Goal: Task Accomplishment & Management: Complete application form

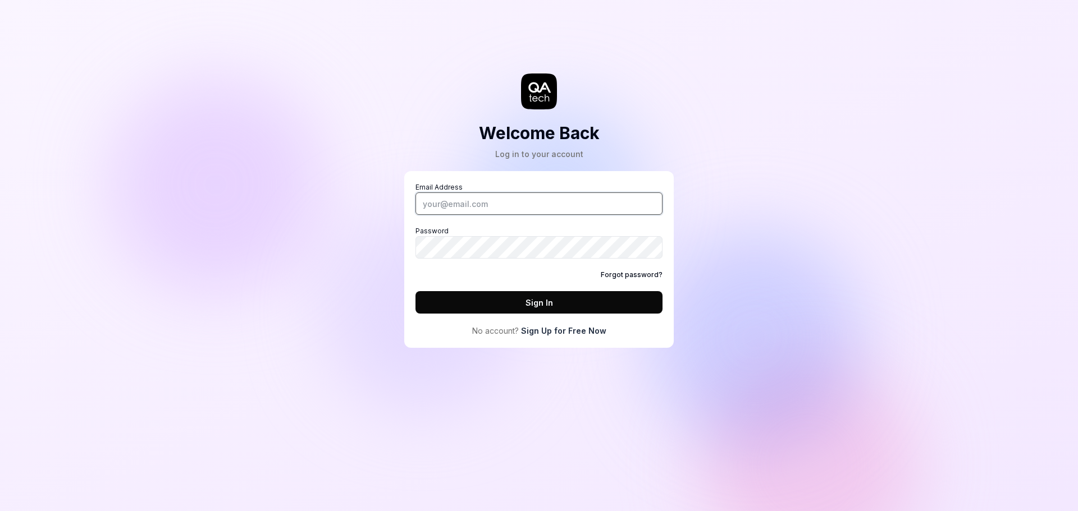
click at [450, 207] on input "Email Address" at bounding box center [538, 204] width 247 height 22
type input "[EMAIL_ADDRESS][DOMAIN_NAME]"
click at [548, 333] on link "Sign Up for Free Now" at bounding box center [563, 331] width 85 height 12
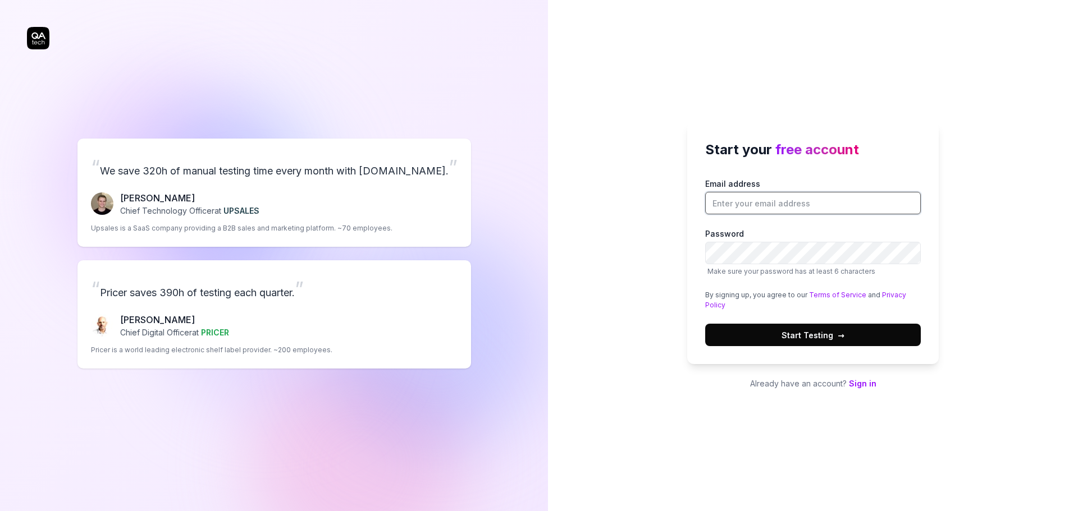
click at [735, 198] on input "Email address" at bounding box center [813, 203] width 216 height 22
type input "[EMAIL_ADDRESS][DOMAIN_NAME]"
click at [664, 264] on div "Start your free account Email address ehsan1733@gmail.com Password Make sure yo…" at bounding box center [813, 255] width 530 height 511
click at [612, 260] on div "Start your free account Email address ehsan1733@gmail.com Password Make sure yo…" at bounding box center [813, 255] width 530 height 511
click at [633, 262] on div "Start your free account Email address ehsan1733@gmail.com Password Make sure yo…" at bounding box center [813, 255] width 530 height 511
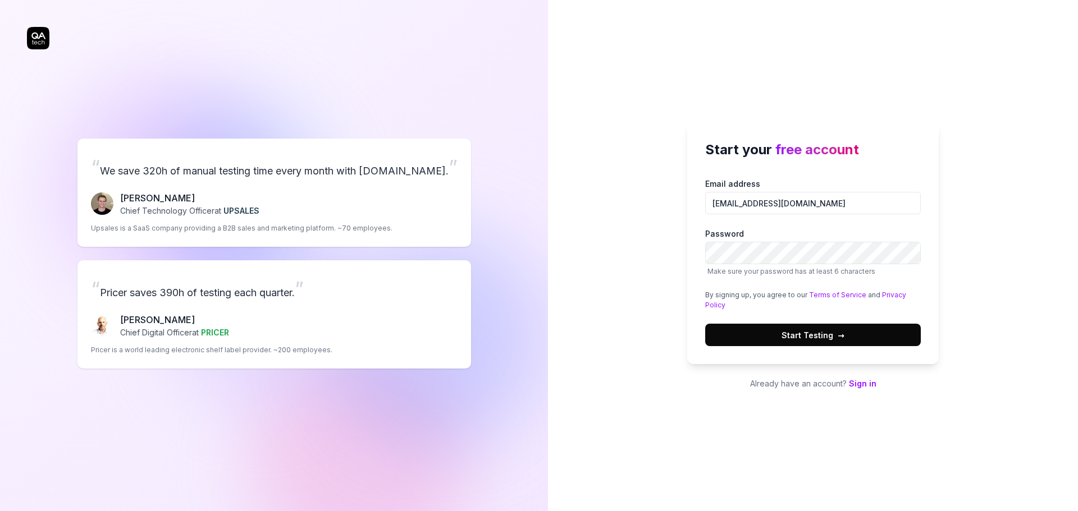
click at [766, 331] on button "Start Testing →" at bounding box center [813, 335] width 216 height 22
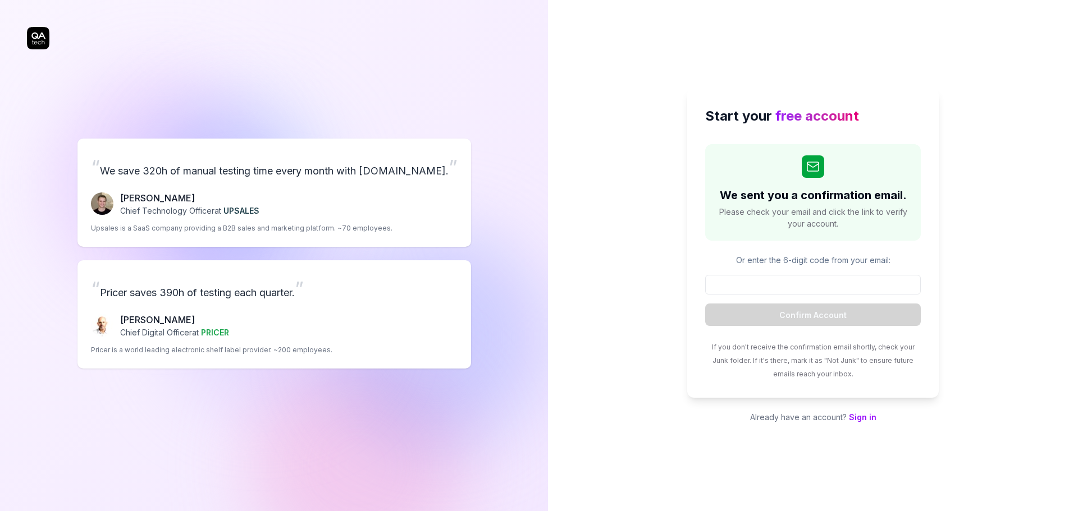
click at [565, 70] on div "Start your free account We sent you a confirmation email. Please check your ema…" at bounding box center [813, 255] width 530 height 511
click at [787, 260] on p "Or enter the 6-digit code from your email:" at bounding box center [813, 260] width 216 height 12
click at [761, 266] on div "Or enter the 6-digit code from your email: Confirm Account" at bounding box center [813, 290] width 216 height 72
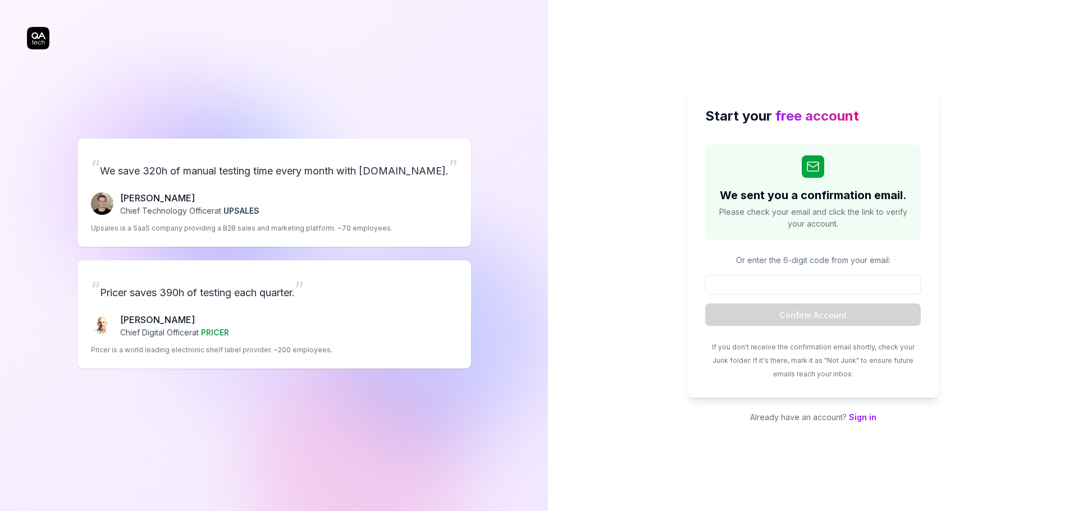
click at [806, 215] on span "Please check your email and click the link to verify your account." at bounding box center [812, 218] width 193 height 24
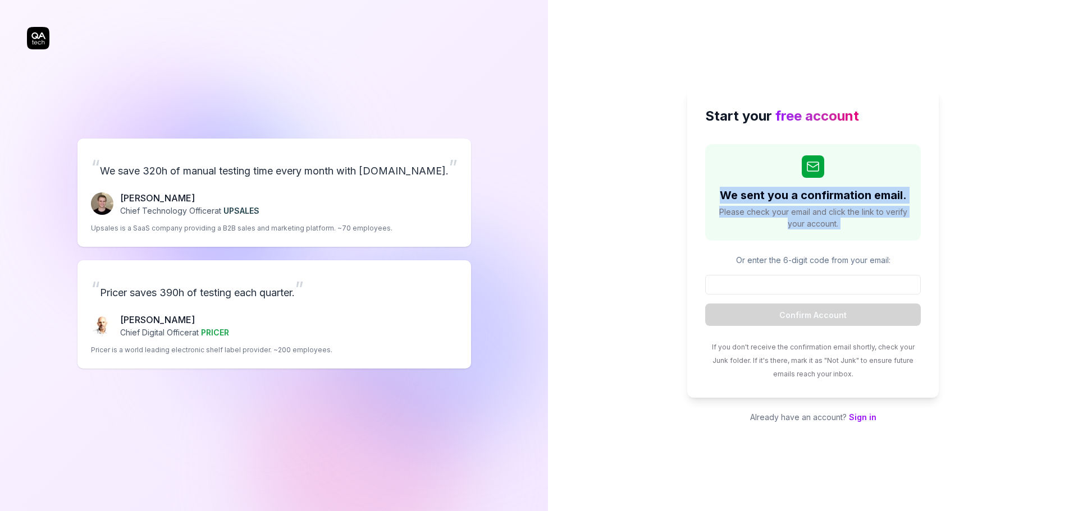
drag, startPoint x: 806, startPoint y: 214, endPoint x: 802, endPoint y: 195, distance: 19.6
click at [803, 198] on div "We sent you a confirmation email. Please check your email and click the link to…" at bounding box center [813, 192] width 216 height 97
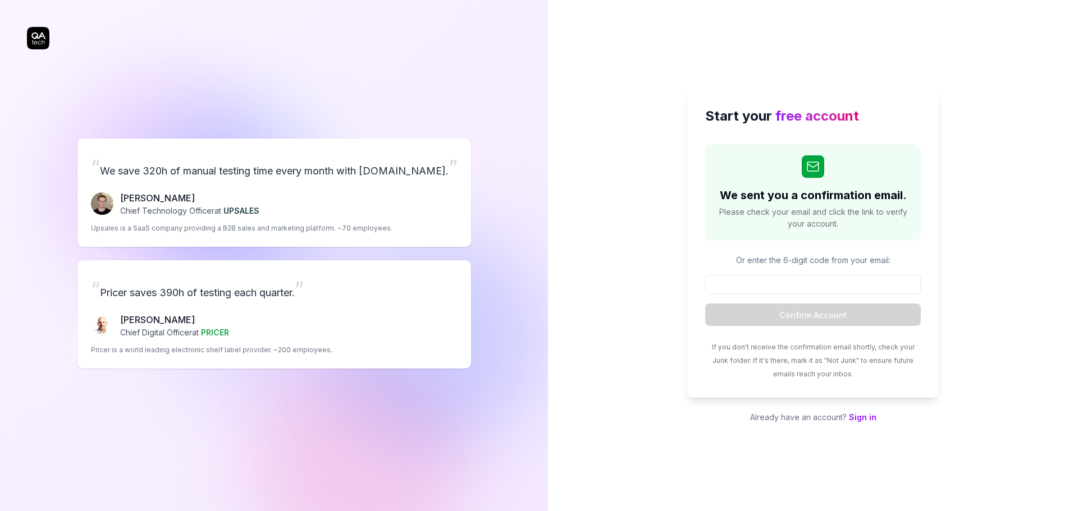
click at [788, 268] on div "Or enter the 6-digit code from your email: Confirm Account" at bounding box center [813, 290] width 216 height 72
click at [809, 290] on input at bounding box center [813, 285] width 216 height 20
click at [806, 114] on span "free account" at bounding box center [817, 116] width 84 height 16
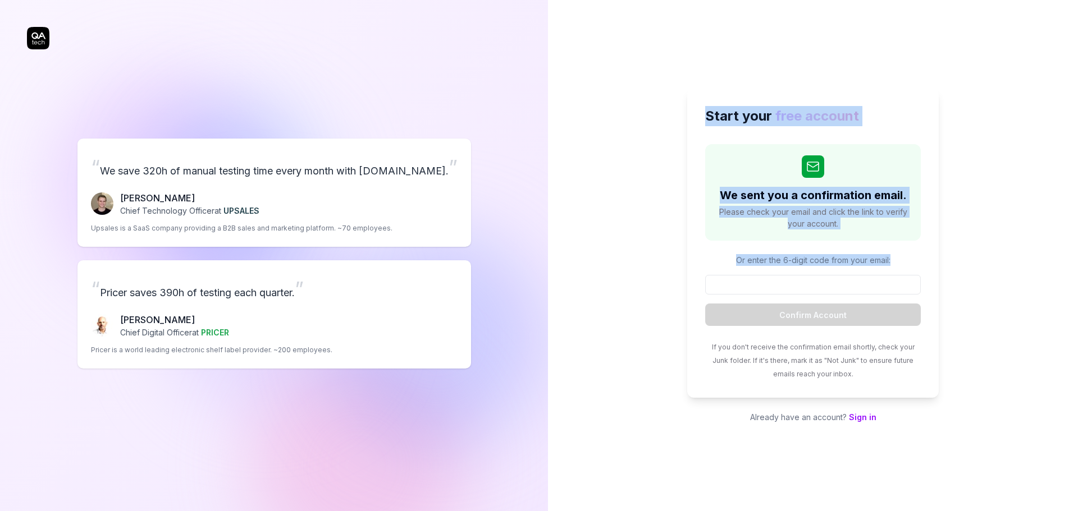
drag, startPoint x: 806, startPoint y: 114, endPoint x: 803, endPoint y: 276, distance: 161.7
click at [803, 276] on div "Start your free account We sent you a confirmation email. Please check your ema…" at bounding box center [812, 243] width 251 height 310
click at [811, 263] on p "Or enter the 6-digit code from your email:" at bounding box center [813, 260] width 216 height 12
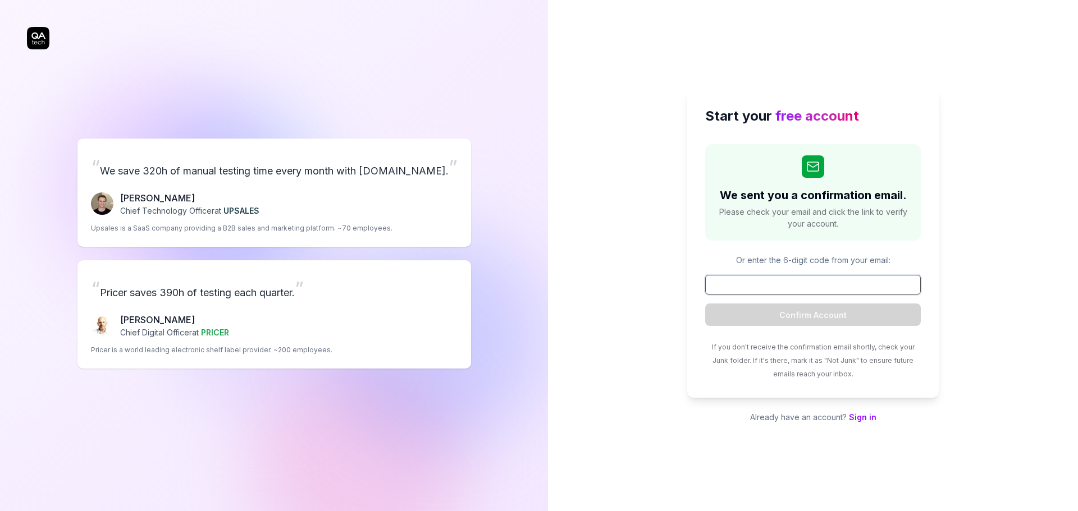
click at [811, 285] on input at bounding box center [813, 285] width 216 height 20
click at [831, 214] on span "Please check your email and click the link to verify your account." at bounding box center [812, 218] width 193 height 24
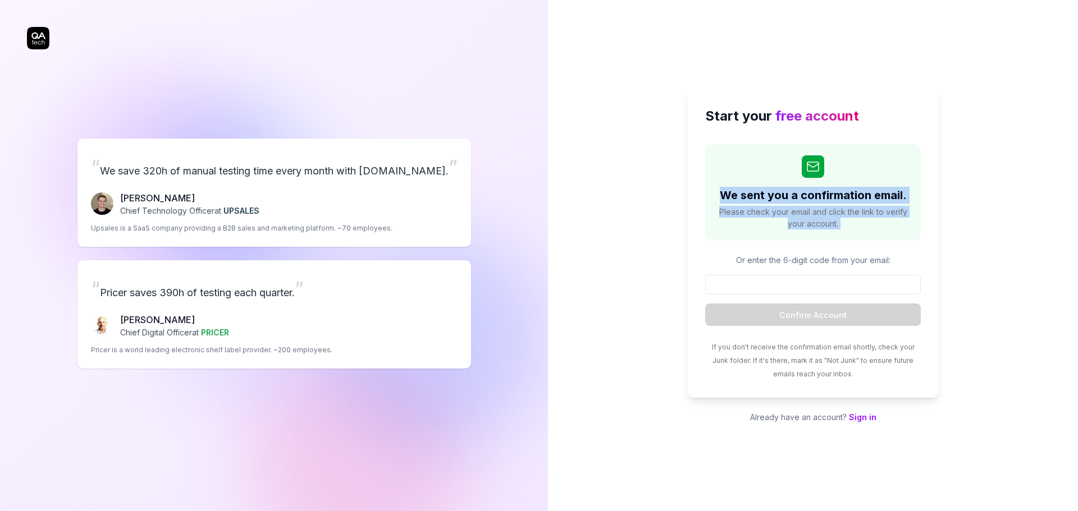
drag, startPoint x: 831, startPoint y: 214, endPoint x: 831, endPoint y: 198, distance: 16.3
click at [831, 198] on div "We sent you a confirmation email. Please check your email and click the link to…" at bounding box center [813, 192] width 216 height 97
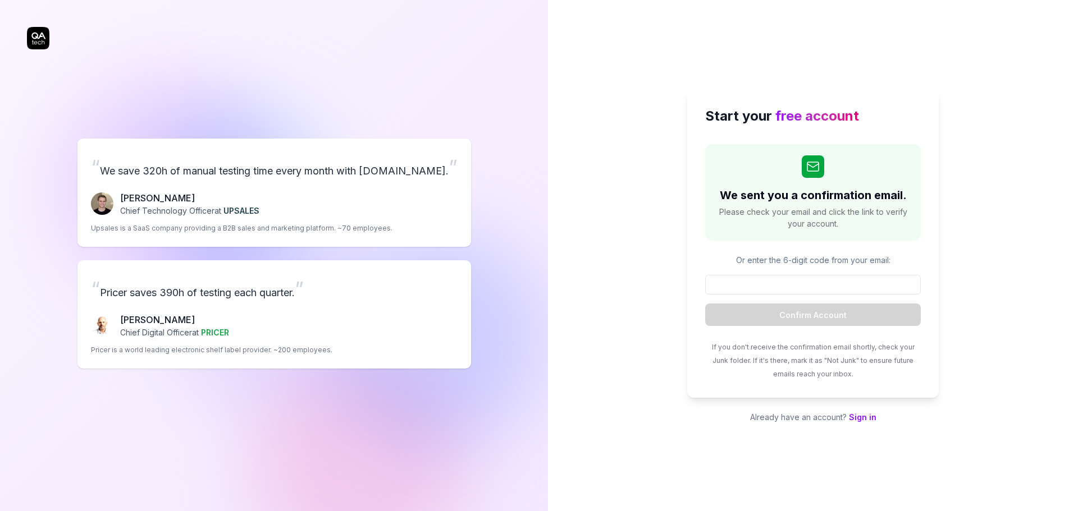
click at [748, 251] on div "We sent you a confirmation email. Please check your email and click the link to…" at bounding box center [813, 262] width 216 height 236
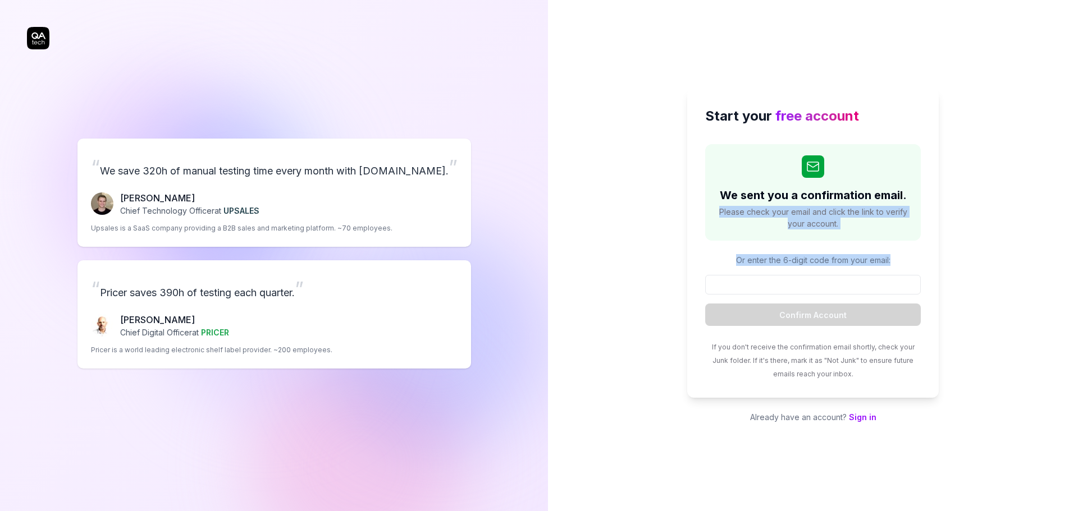
drag, startPoint x: 748, startPoint y: 251, endPoint x: 752, endPoint y: 230, distance: 21.3
click at [751, 207] on div "We sent you a confirmation email. Please check your email and click the link to…" at bounding box center [813, 262] width 216 height 236
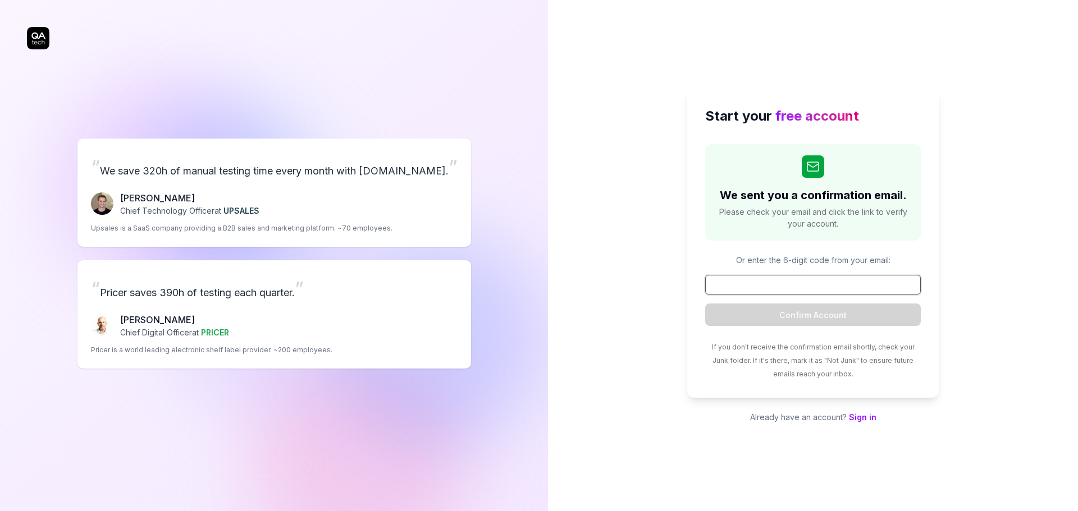
click at [764, 284] on input at bounding box center [813, 285] width 216 height 20
click at [790, 355] on div "If you don't receive the confirmation email shortly, check your Junk folder. If…" at bounding box center [813, 360] width 216 height 40
click at [815, 362] on span "If you don't receive the confirmation email shortly, check your Junk folder. If…" at bounding box center [813, 360] width 203 height 35
drag, startPoint x: 815, startPoint y: 362, endPoint x: 828, endPoint y: 363, distance: 13.6
click at [828, 363] on span "If you don't receive the confirmation email shortly, check your Junk folder. If…" at bounding box center [813, 360] width 203 height 35
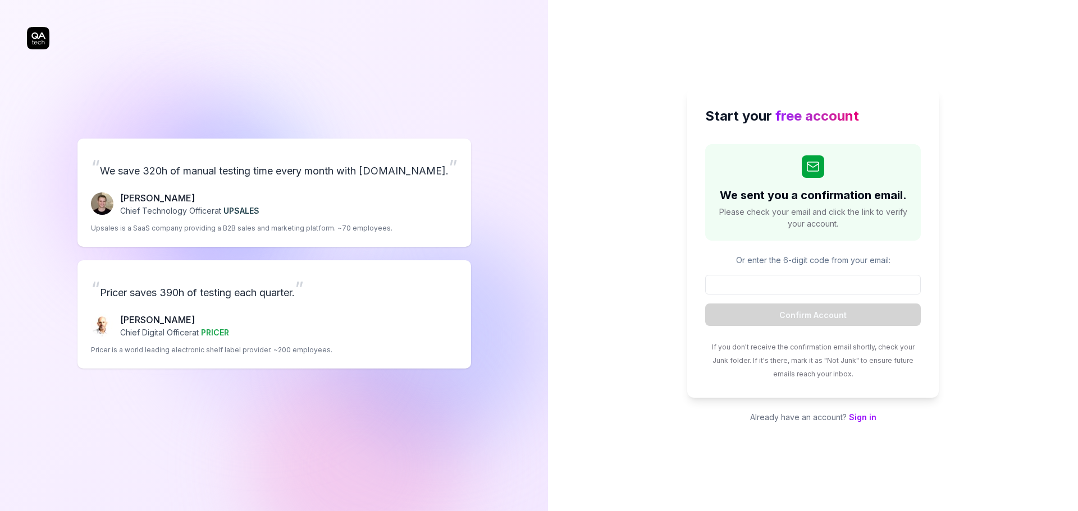
click at [895, 383] on div "Start your free account We sent you a confirmation email. Please check your ema…" at bounding box center [812, 243] width 251 height 310
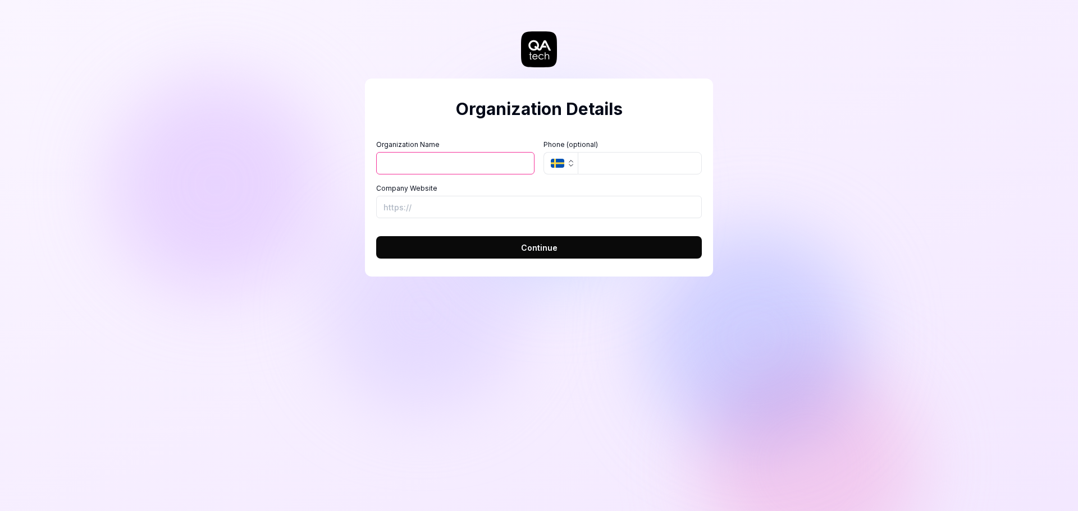
click at [576, 165] on button "SE" at bounding box center [560, 163] width 34 height 22
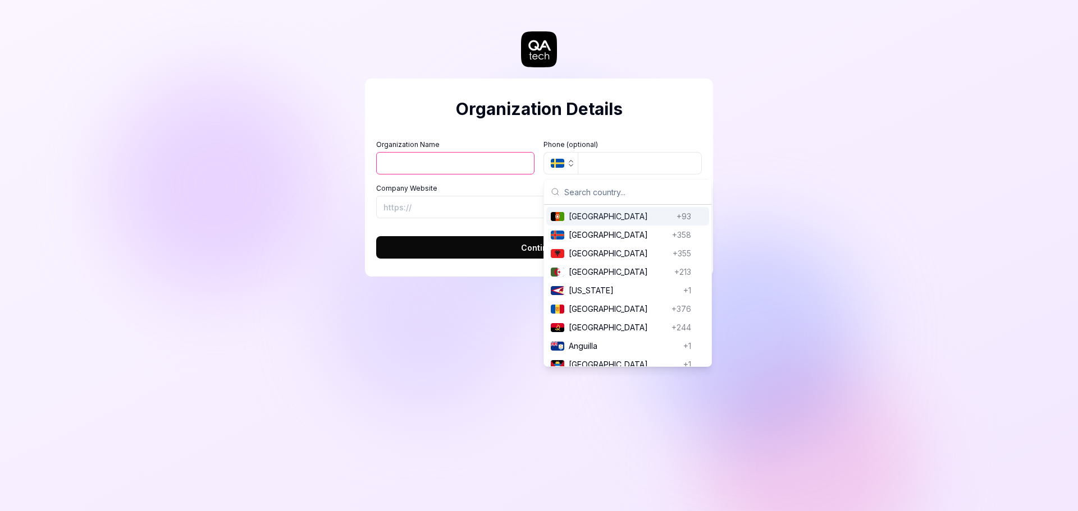
click at [656, 194] on input "text" at bounding box center [634, 192] width 140 height 25
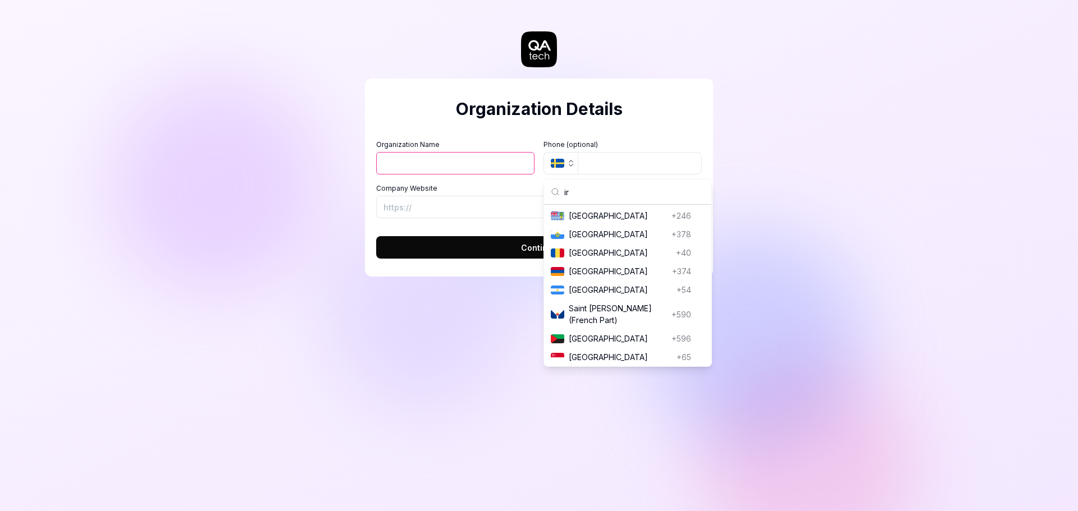
type input "i"
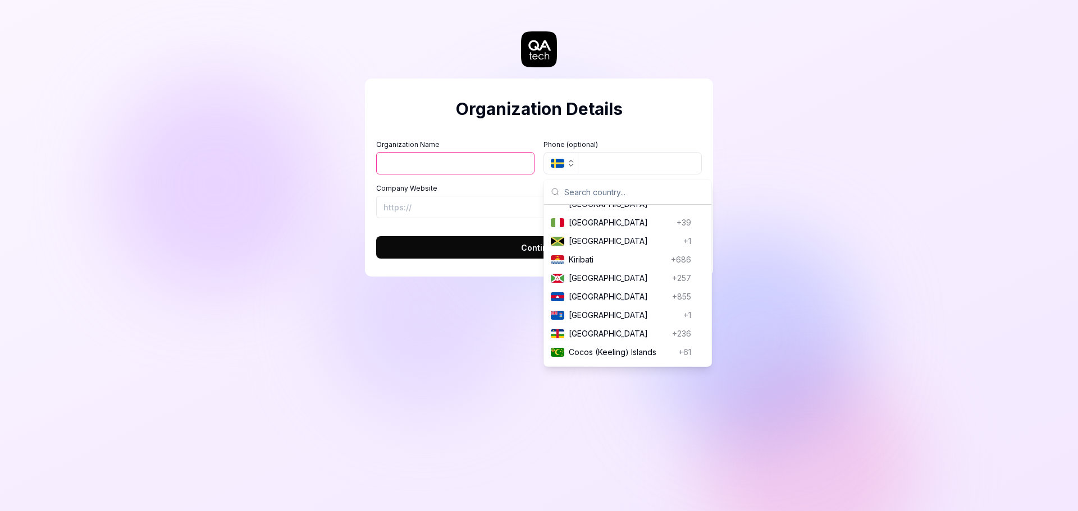
scroll to position [132, 0]
type input "iram"
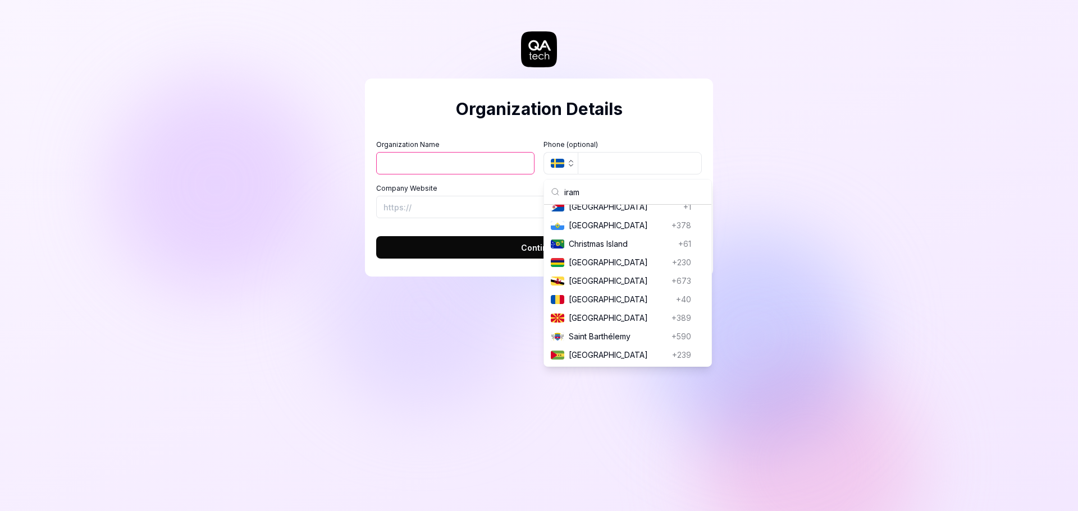
scroll to position [212, 0]
click at [542, 130] on div "Organization Details Organization Name Organization Logo (Square minimum 256x25…" at bounding box center [539, 178] width 348 height 198
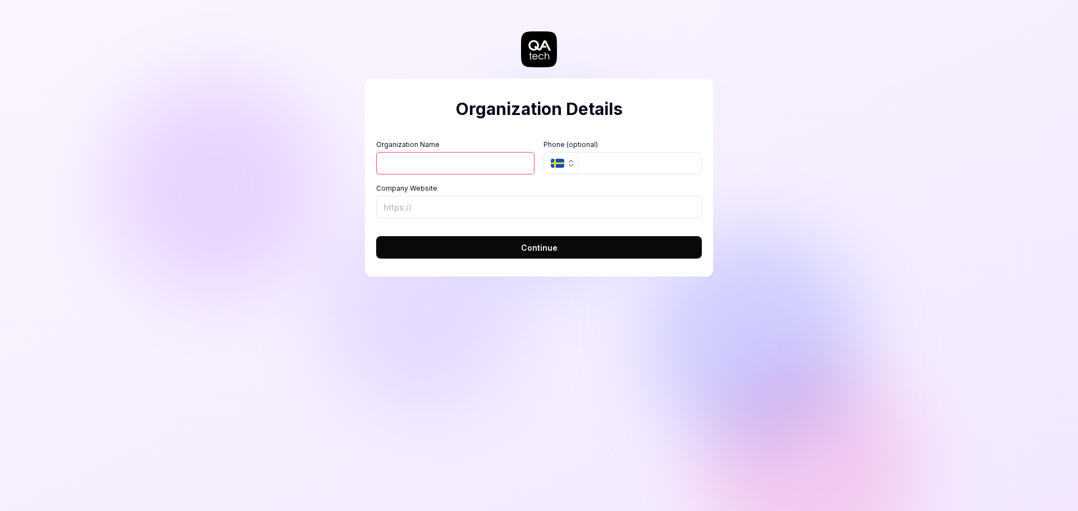
click at [477, 164] on input "Organization Name" at bounding box center [455, 163] width 158 height 22
click at [451, 164] on input "Organization Name" at bounding box center [455, 163] width 158 height 22
type input "dm"
click at [399, 198] on input "Company Website" at bounding box center [539, 207] width 326 height 22
type input "[URL][DOMAIN_NAME]"
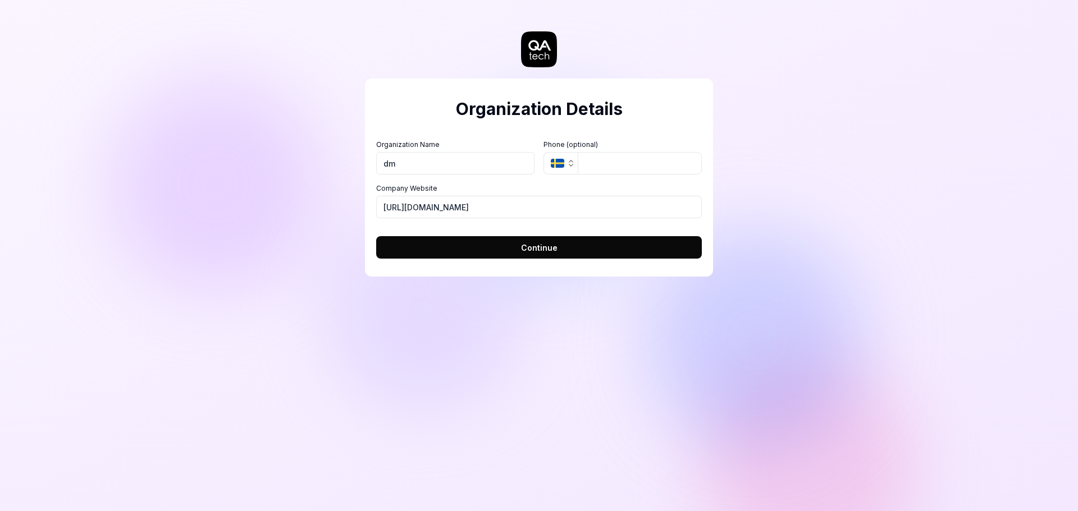
click at [477, 251] on button "Continue" at bounding box center [539, 247] width 326 height 22
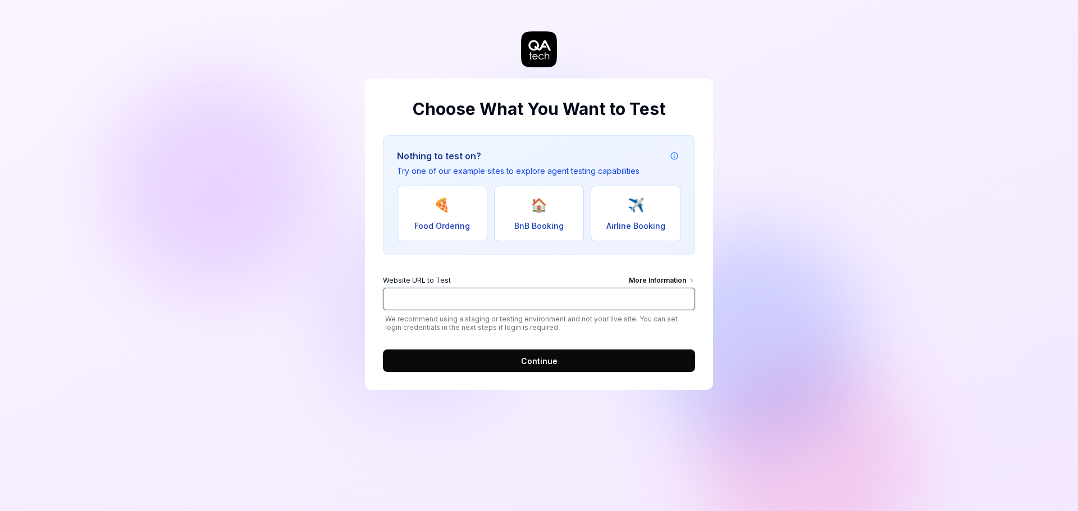
click at [457, 303] on input "Website URL to Test More Information" at bounding box center [539, 299] width 312 height 22
click at [409, 299] on input "Website URL to Test More Information" at bounding box center [539, 299] width 312 height 22
paste input "[DOMAIN_NAME]"
click at [422, 301] on input "[DOMAIN_NAME]" at bounding box center [539, 299] width 312 height 22
click at [421, 301] on input "[DOMAIN_NAME]" at bounding box center [539, 299] width 312 height 22
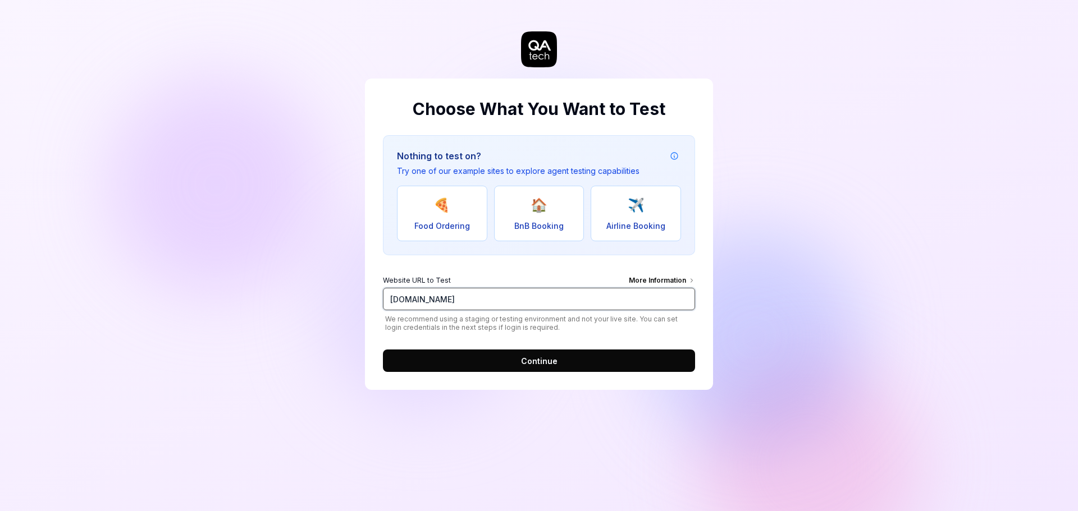
click at [421, 301] on input "[DOMAIN_NAME]" at bounding box center [539, 299] width 312 height 22
paste input "[DOMAIN_NAME][URL]"
type input "[URL][DOMAIN_NAME]"
click at [487, 362] on button "Continue" at bounding box center [539, 361] width 312 height 22
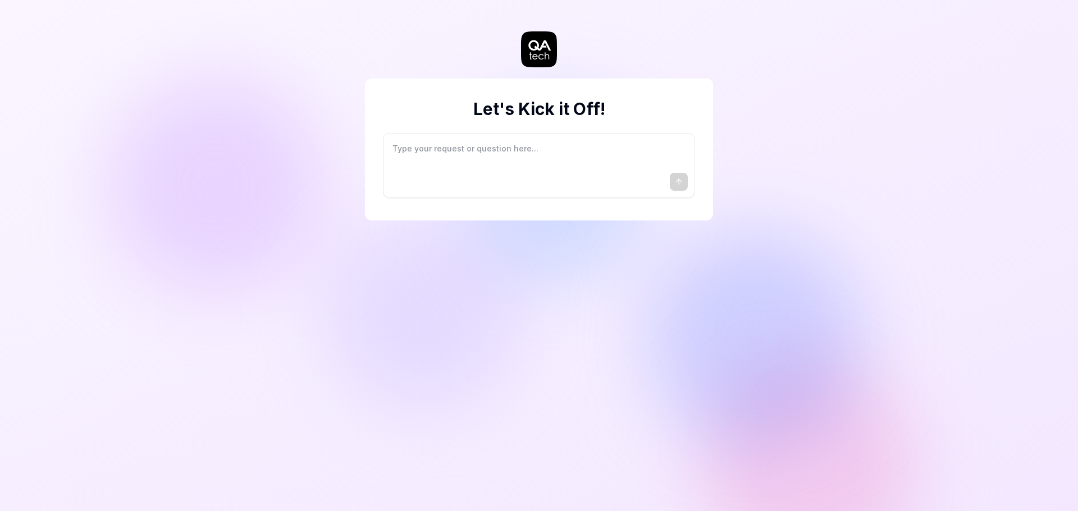
type textarea "*"
type textarea "I"
type textarea "*"
type textarea "I"
type textarea "*"
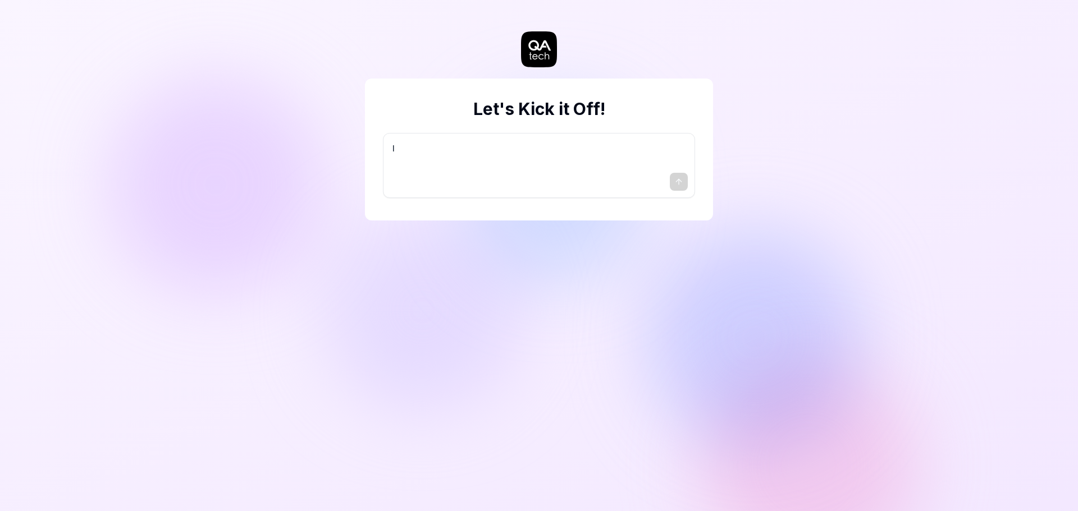
type textarea "I w"
type textarea "*"
type textarea "I wa"
type textarea "*"
type textarea "I wan"
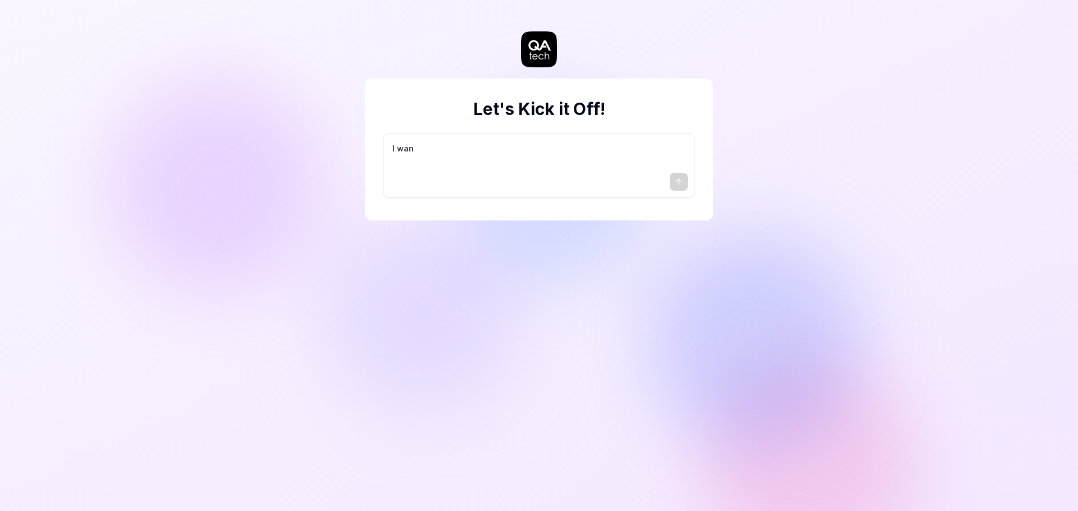
type textarea "*"
type textarea "I want"
type textarea "*"
type textarea "I want"
type textarea "*"
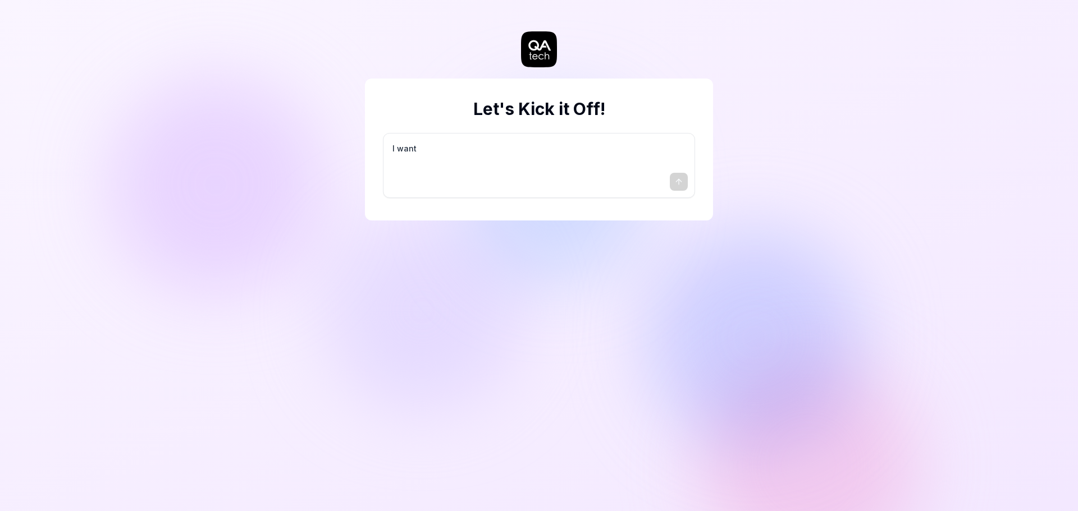
type textarea "I want a"
type textarea "*"
type textarea "I want a"
type textarea "*"
type textarea "I want a g"
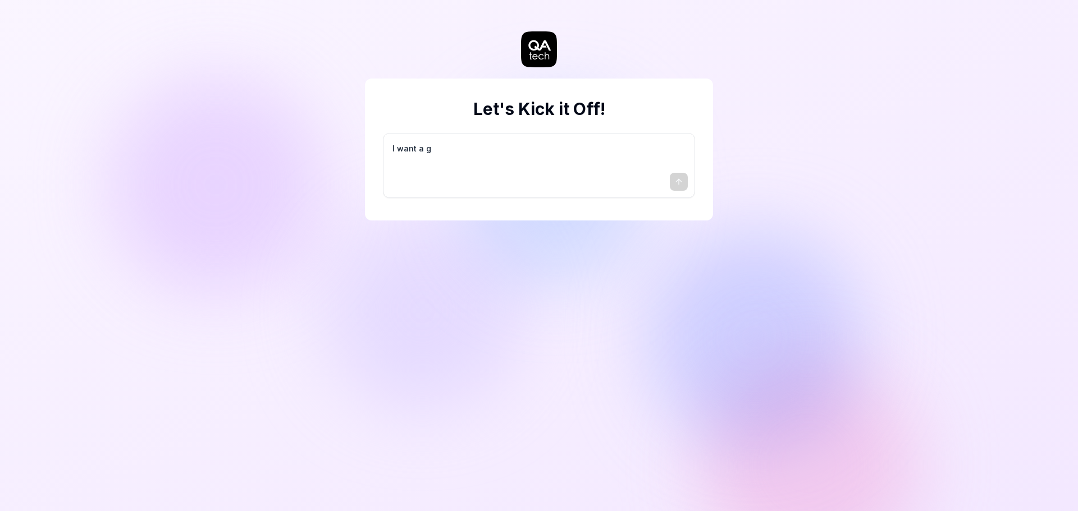
type textarea "*"
type textarea "I want a go"
type textarea "*"
type textarea "I want a goo"
type textarea "*"
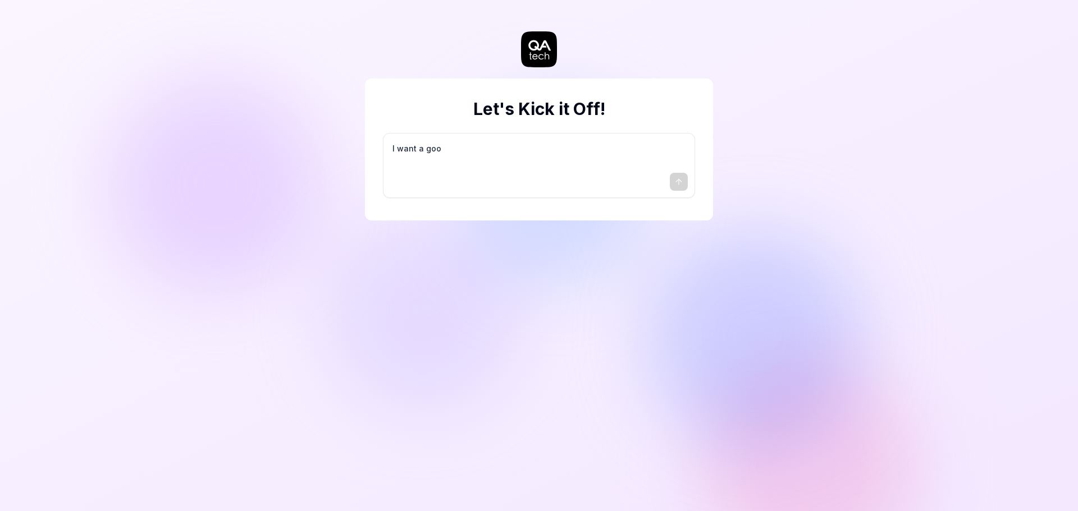
type textarea "I want a good"
type textarea "*"
type textarea "I want a good"
type textarea "*"
type textarea "I want a good t"
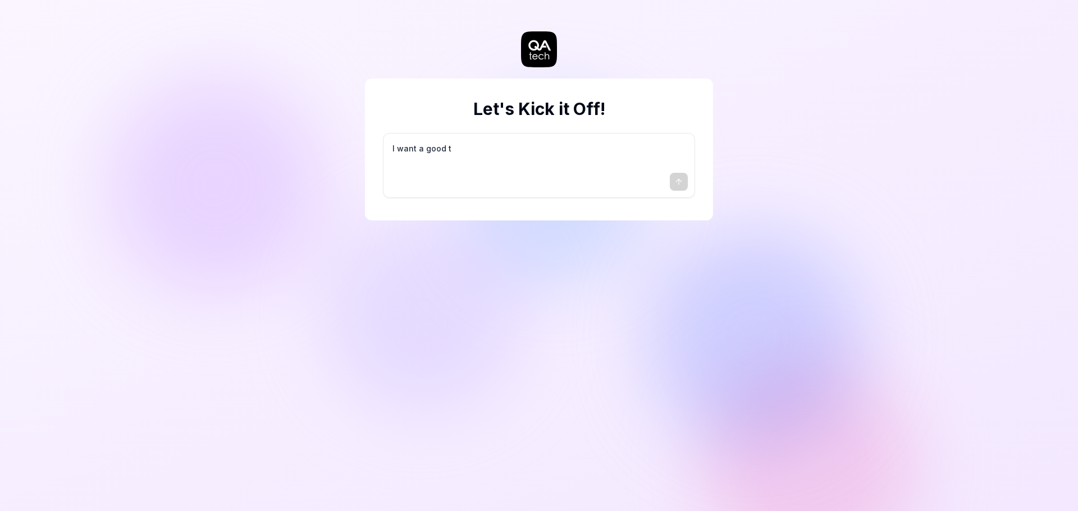
type textarea "*"
type textarea "I want a good te"
type textarea "*"
type textarea "I want a good tes"
type textarea "*"
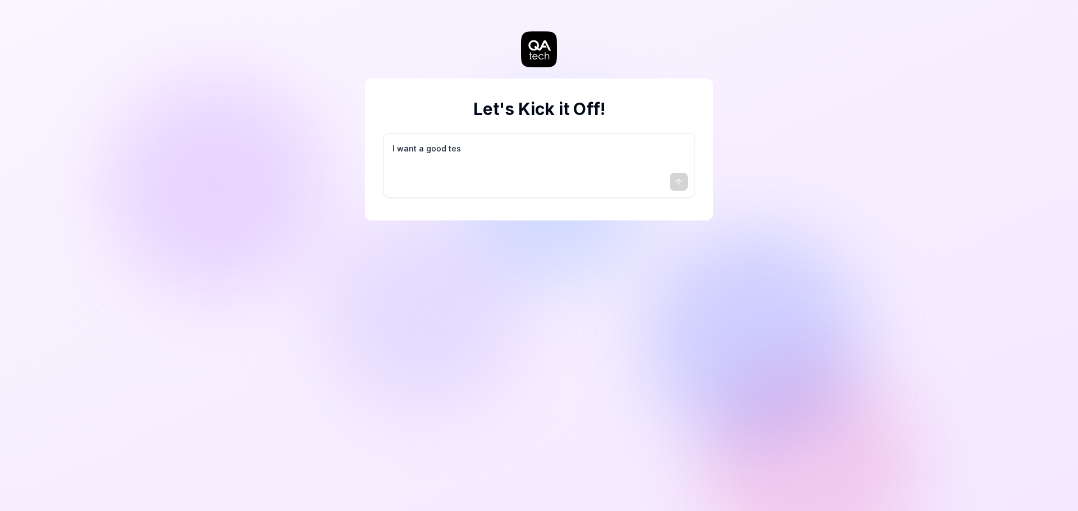
type textarea "I want a good test"
type textarea "*"
type textarea "I want a good test"
type textarea "*"
type textarea "I want a good test s"
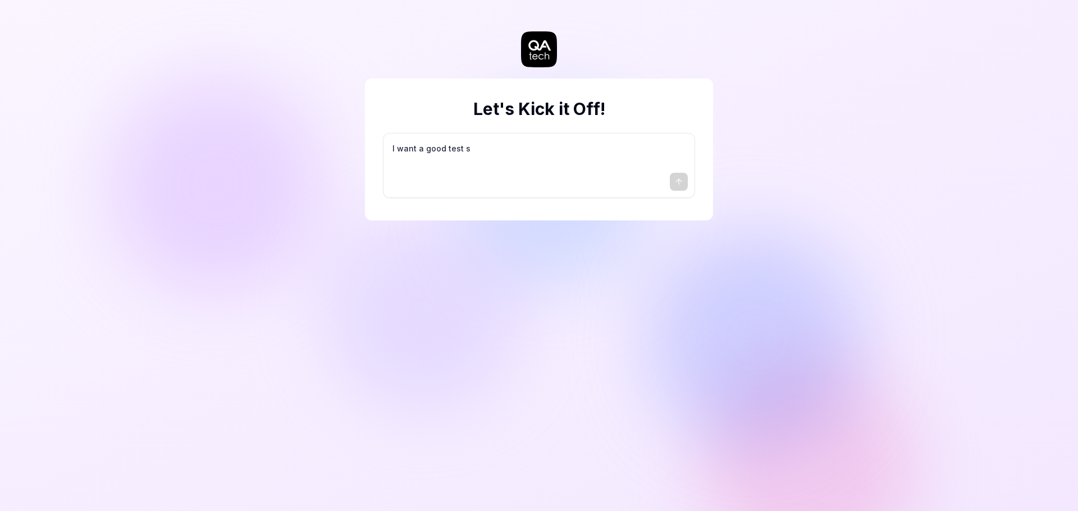
type textarea "*"
type textarea "I want a good test se"
type textarea "*"
type textarea "I want a good test set"
type textarea "*"
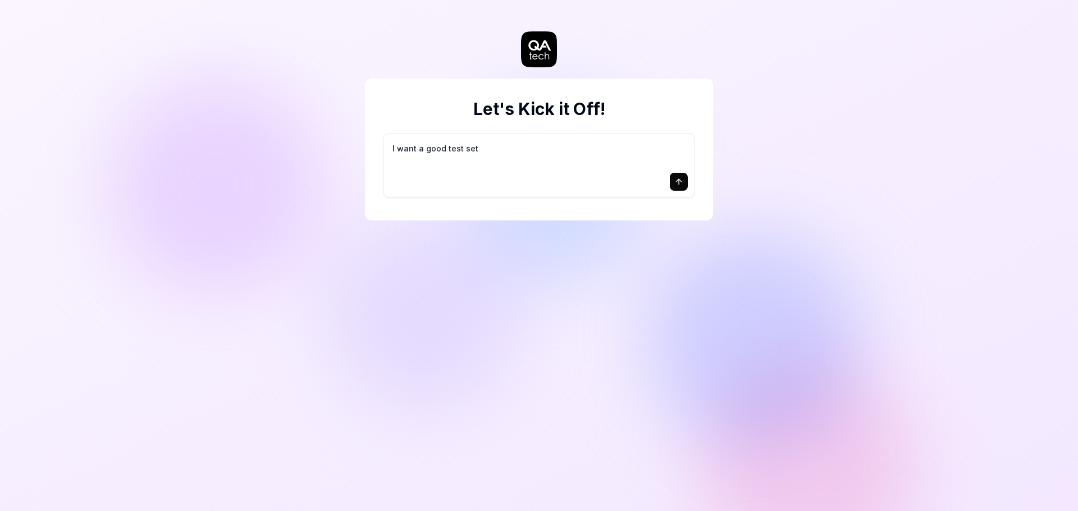
type textarea "I want a good test setu"
type textarea "*"
type textarea "I want a good test setup"
type textarea "*"
type textarea "I want a good test setup"
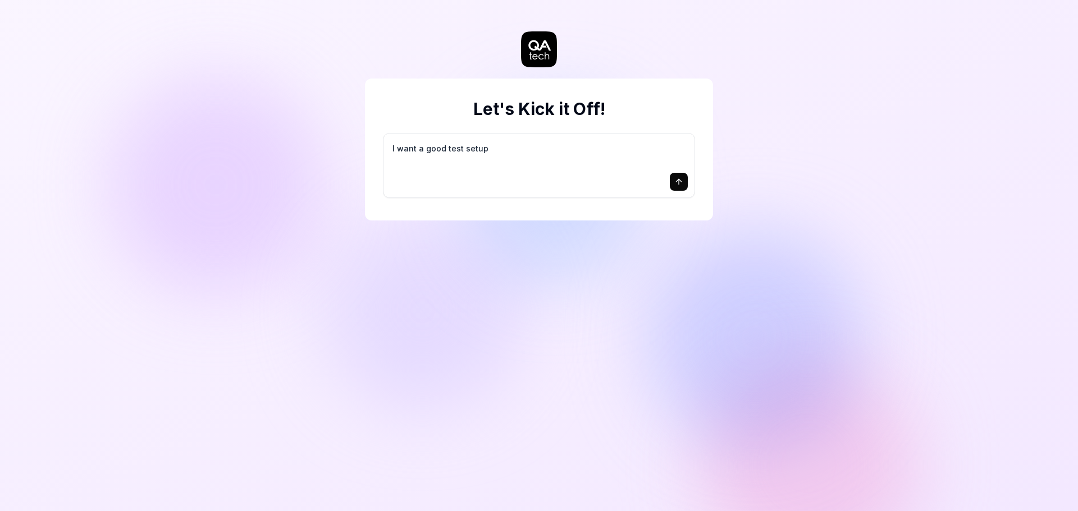
type textarea "*"
type textarea "I want a good test setup f"
type textarea "*"
type textarea "I want a good test setup fo"
type textarea "*"
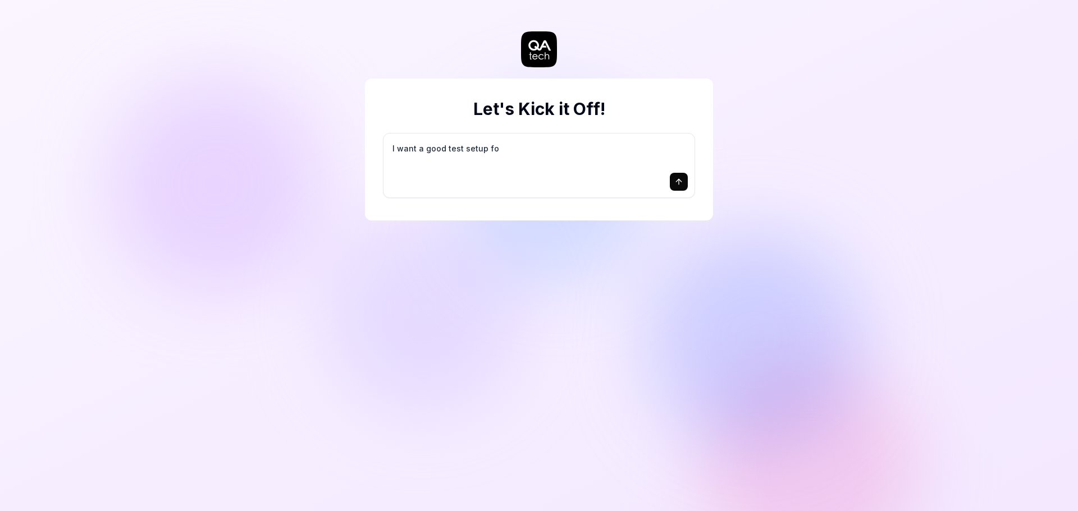
type textarea "I want a good test setup for"
type textarea "*"
type textarea "I want a good test setup for"
type textarea "*"
type textarea "I want a good test setup for m"
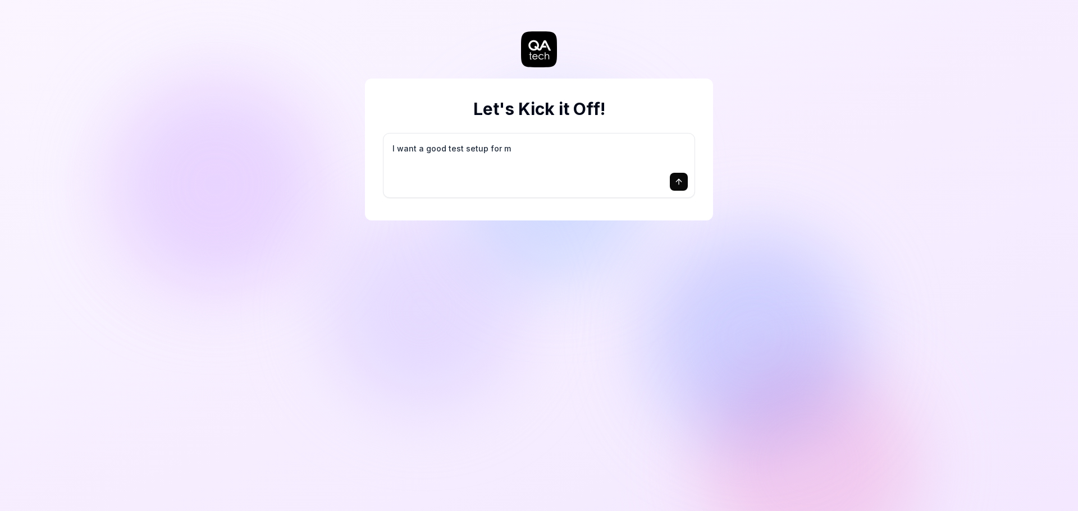
type textarea "*"
type textarea "I want a good test setup for my"
type textarea "*"
type textarea "I want a good test setup for my"
type textarea "*"
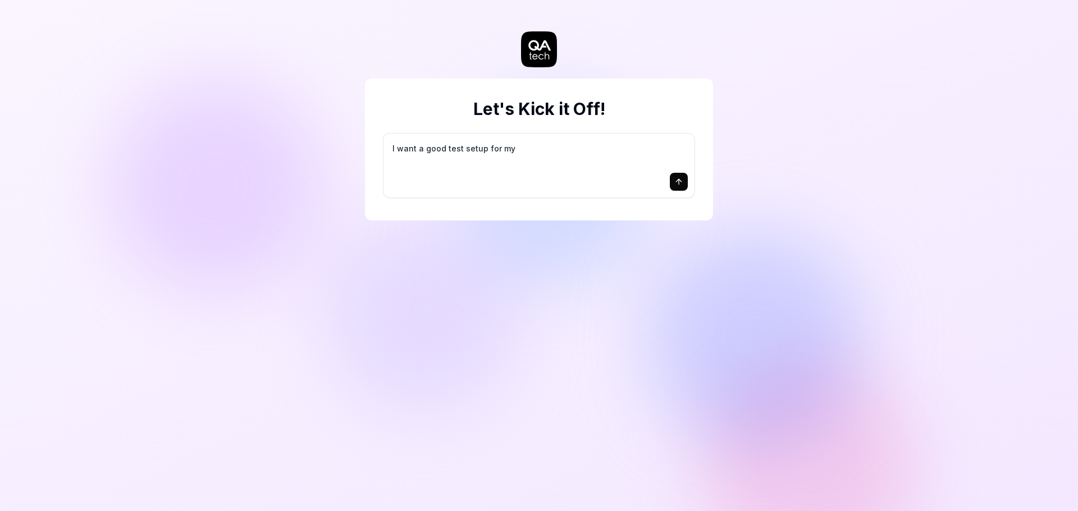
type textarea "I want a good test setup for my s"
type textarea "*"
type textarea "I want a good test setup for my si"
type textarea "*"
type textarea "I want a good test setup for my sit"
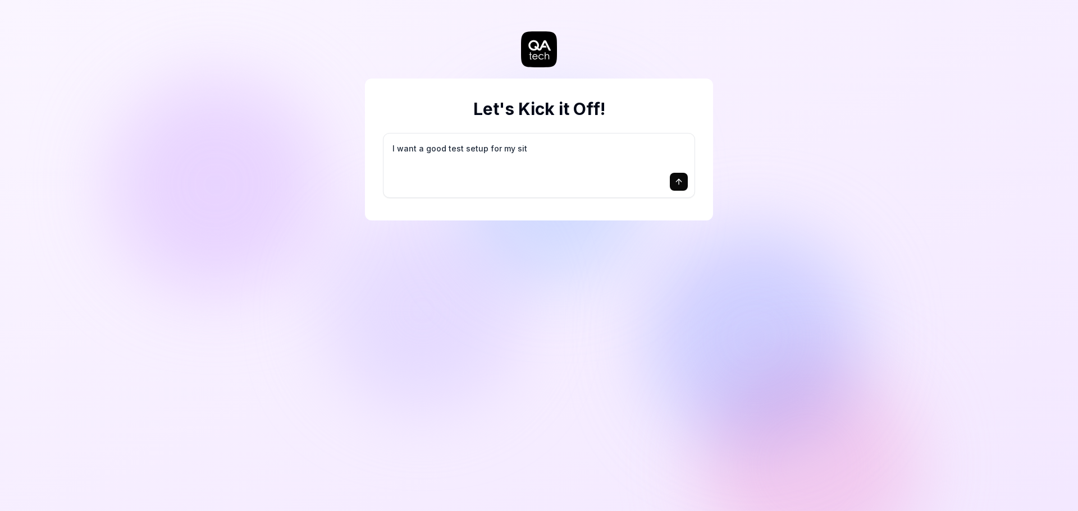
type textarea "*"
type textarea "I want a good test setup for my site"
type textarea "*"
type textarea "I want a good test setup for my site"
type textarea "*"
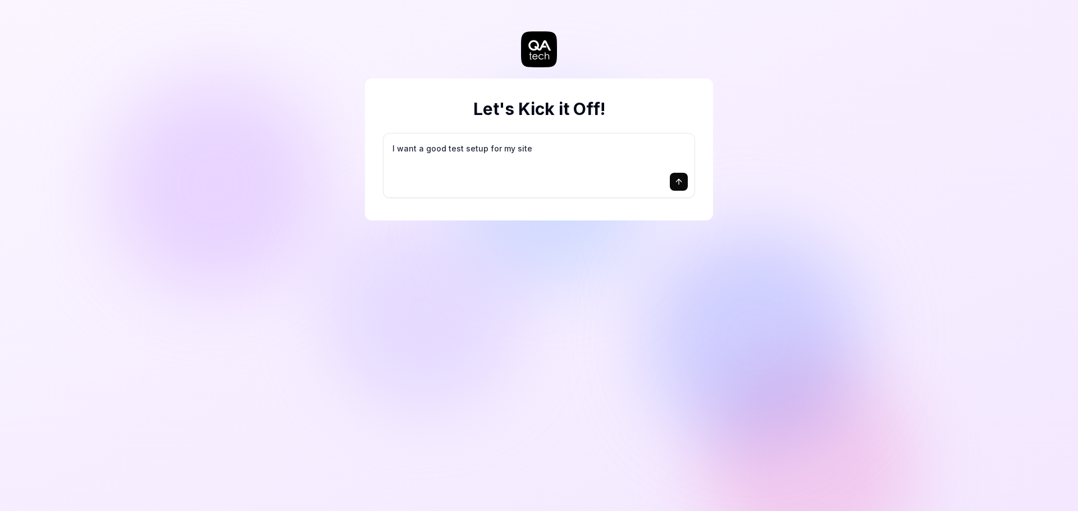
type textarea "I want a good test setup for my site -"
type textarea "*"
type textarea "I want a good test setup for my site -"
type textarea "*"
type textarea "I want a good test setup for my site - h"
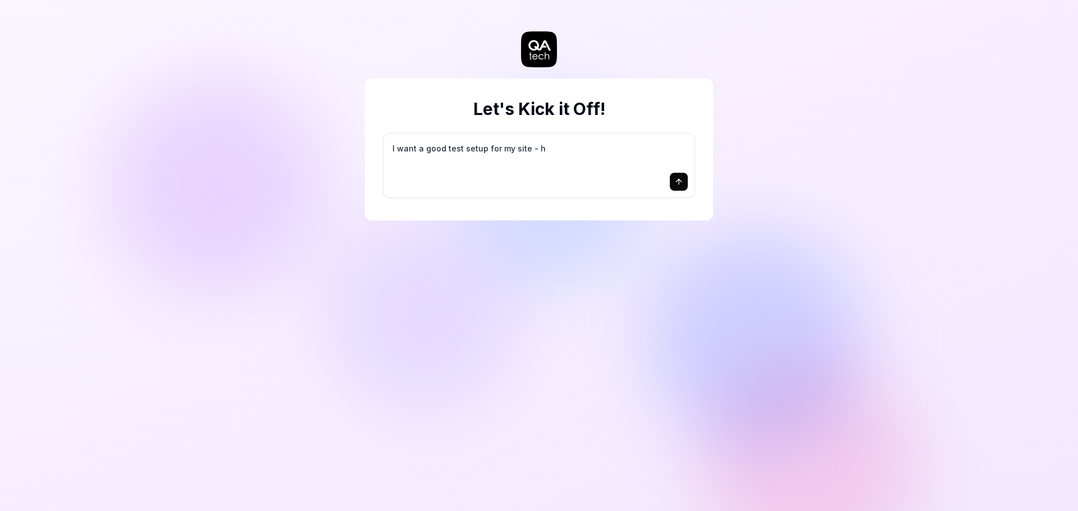
type textarea "*"
type textarea "I want a good test setup for my site - he"
type textarea "*"
type textarea "I want a good test setup for my site - hel"
type textarea "*"
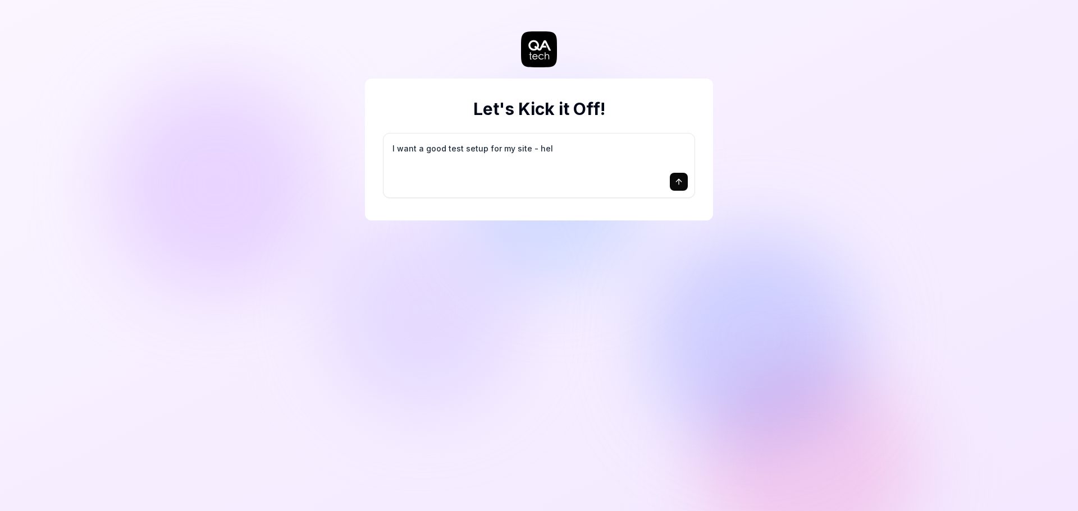
type textarea "I want a good test setup for my site - help"
type textarea "*"
type textarea "I want a good test setup for my site - help"
type textarea "*"
type textarea "I want a good test setup for my site - help m"
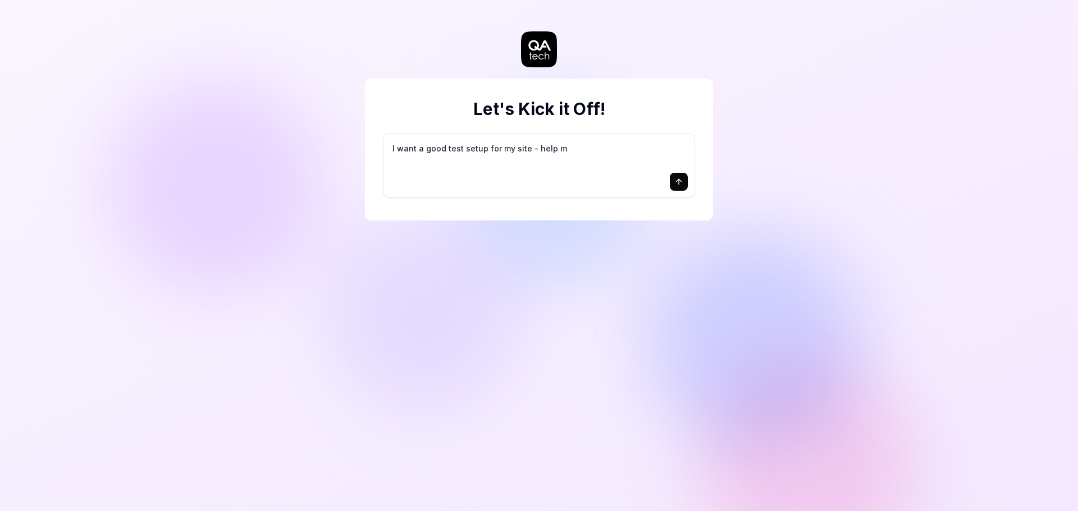
type textarea "*"
type textarea "I want a good test setup for my site - help me"
type textarea "*"
type textarea "I want a good test setup for my site - help me"
type textarea "*"
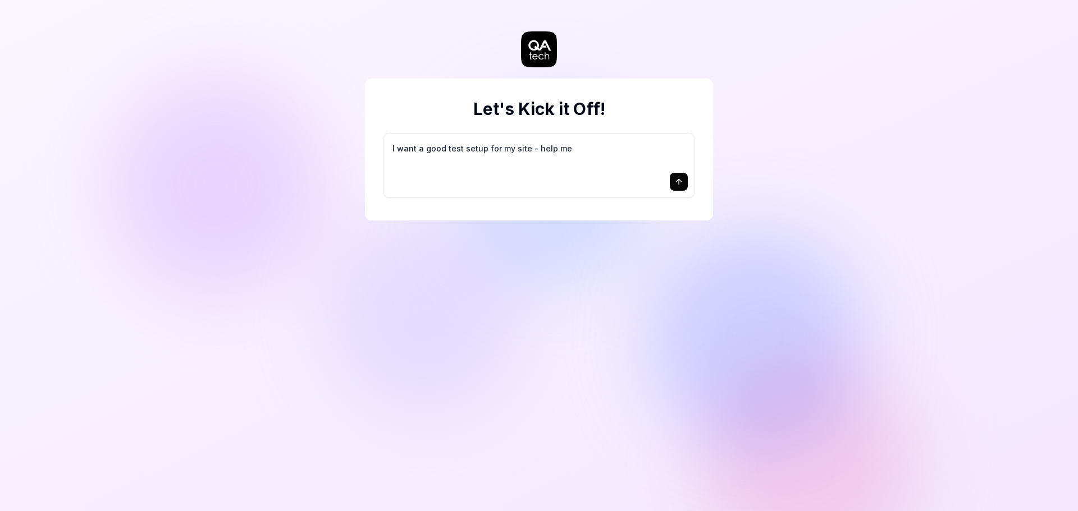
type textarea "I want a good test setup for my site - help me c"
type textarea "*"
type textarea "I want a good test setup for my site - help me cr"
type textarea "*"
type textarea "I want a good test setup for my site - help me cre"
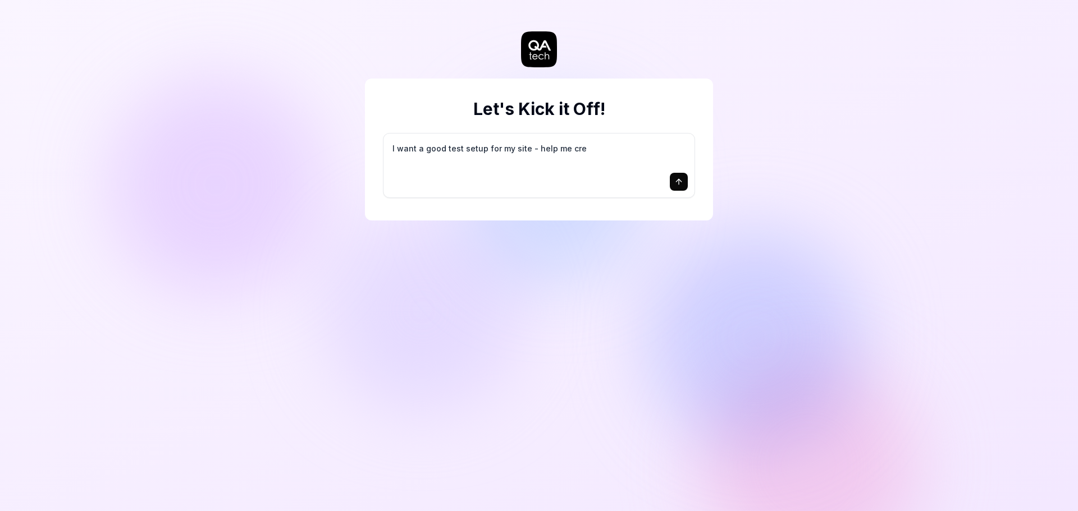
type textarea "*"
type textarea "I want a good test setup for my site - help me crea"
type textarea "*"
type textarea "I want a good test setup for my site - help me creat"
type textarea "*"
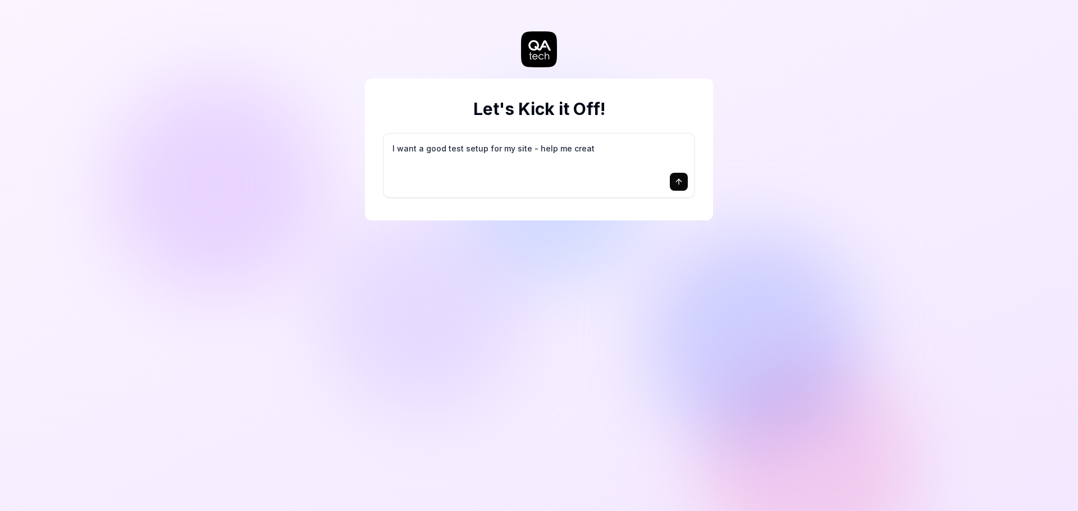
type textarea "I want a good test setup for my site - help me create"
type textarea "*"
type textarea "I want a good test setup for my site - help me create"
type textarea "*"
type textarea "I want a good test setup for my site - help me create t"
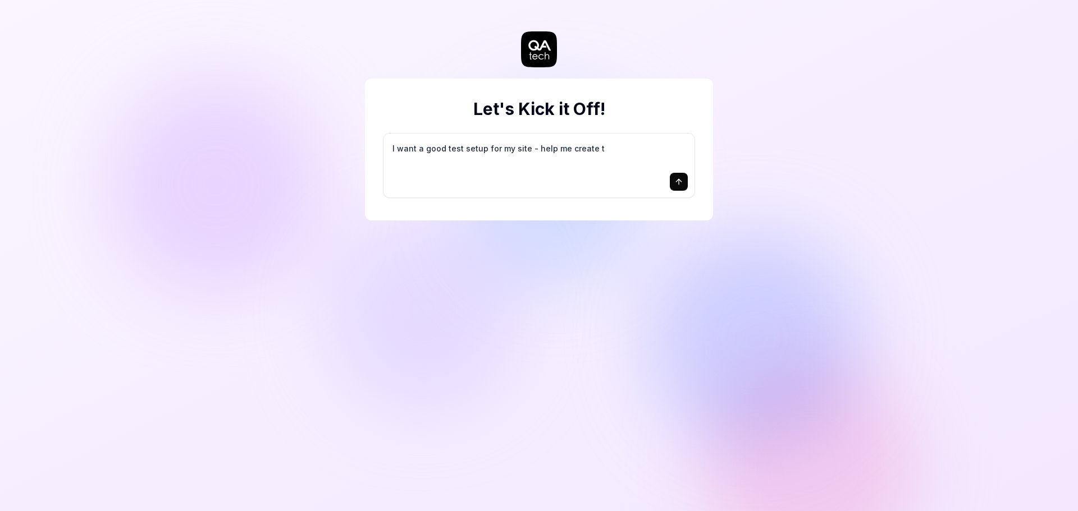
type textarea "*"
type textarea "I want a good test setup for my site - help me create th"
type textarea "*"
type textarea "I want a good test setup for my site - help me create the"
type textarea "*"
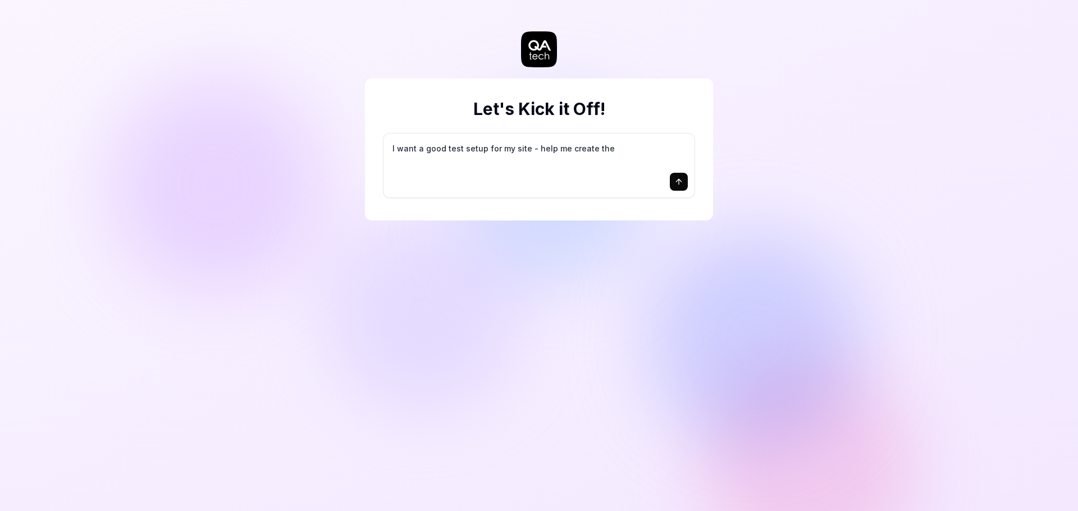
type textarea "I want a good test setup for my site - help me create the"
type textarea "*"
type textarea "I want a good test setup for my site - help me create the f"
type textarea "*"
type textarea "I want a good test setup for my site - help me create the fi"
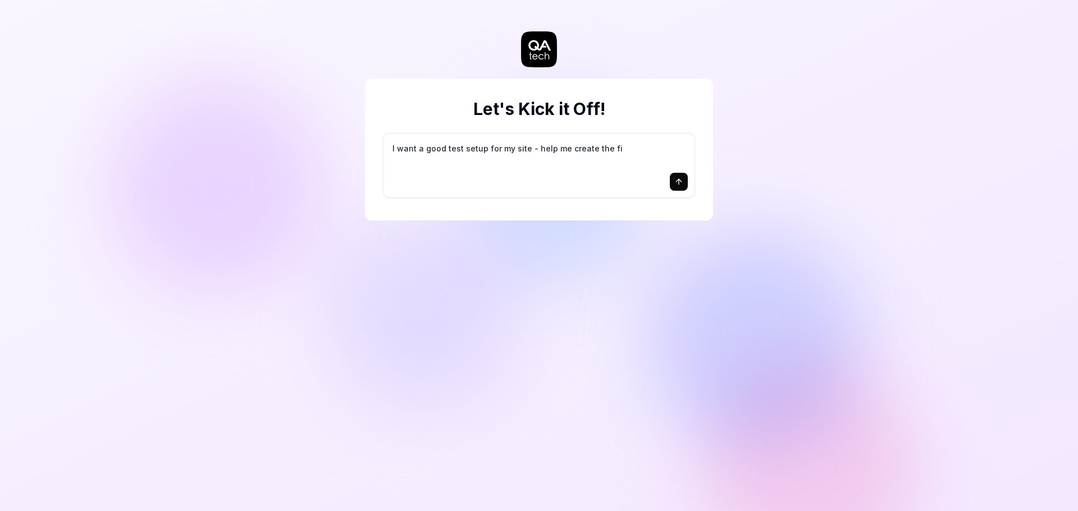
type textarea "*"
type textarea "I want a good test setup for my site - help me create the fir"
type textarea "*"
type textarea "I want a good test setup for my site - help me create the firs"
type textarea "*"
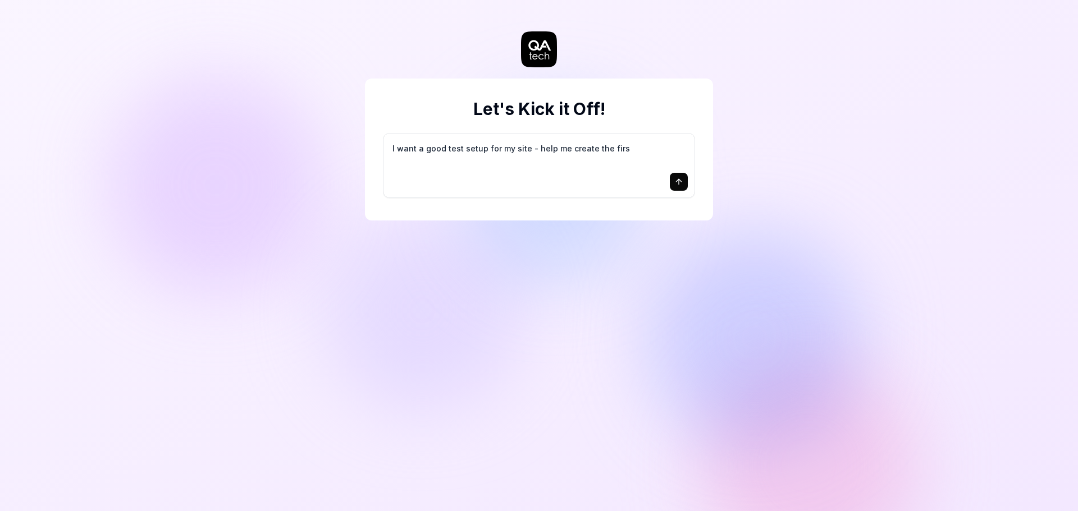
type textarea "I want a good test setup for my site - help me create the first"
type textarea "*"
type textarea "I want a good test setup for my site - help me create the first"
type textarea "*"
type textarea "I want a good test setup for my site - help me create the first 3"
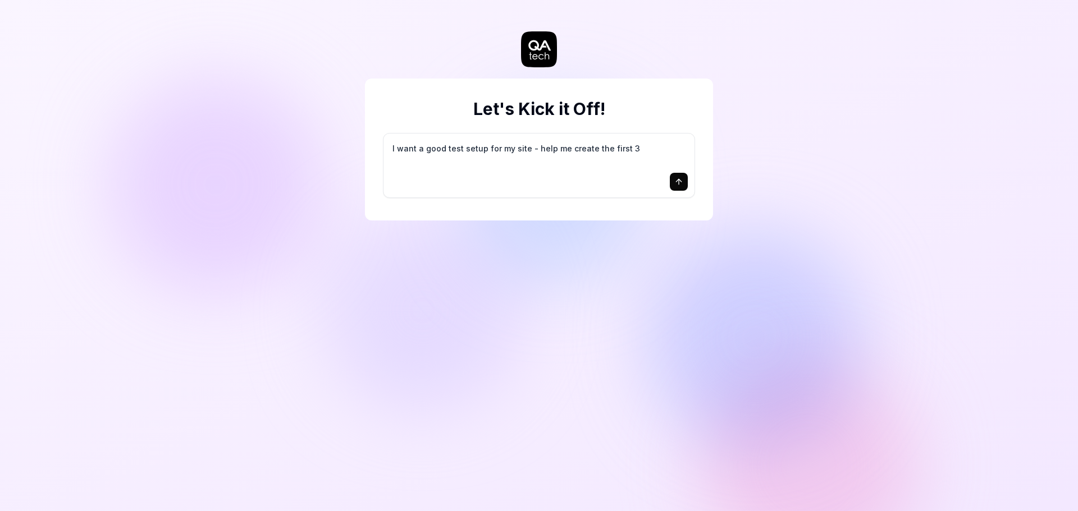
type textarea "*"
type textarea "I want a good test setup for my site - help me create the first 3-"
type textarea "*"
type textarea "I want a good test setup for my site - help me create the first 3-5"
type textarea "*"
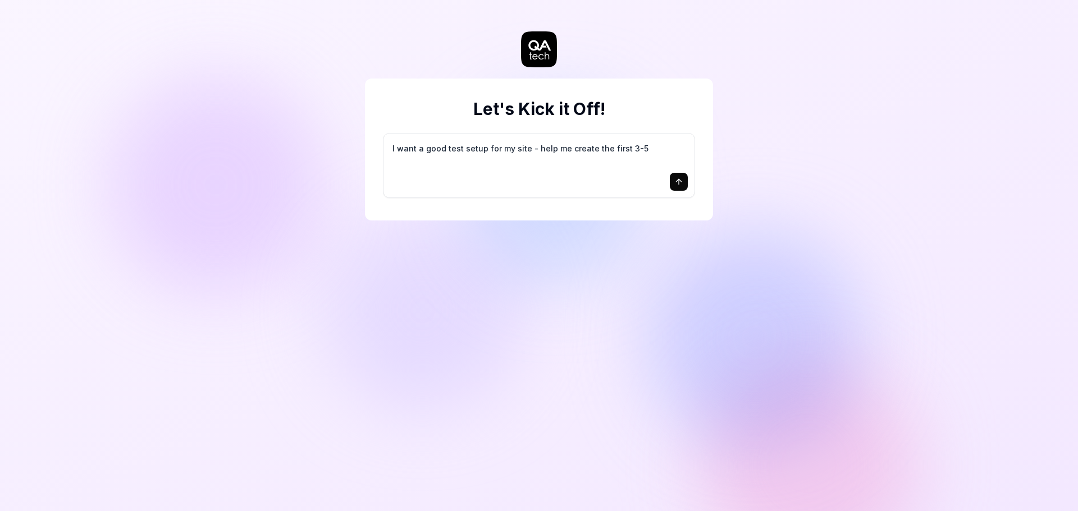
type textarea "I want a good test setup for my site - help me create the first 3-5"
type textarea "*"
type textarea "I want a good test setup for my site - help me create the first 3-5 t"
type textarea "*"
type textarea "I want a good test setup for my site - help me create the first 3-5 te"
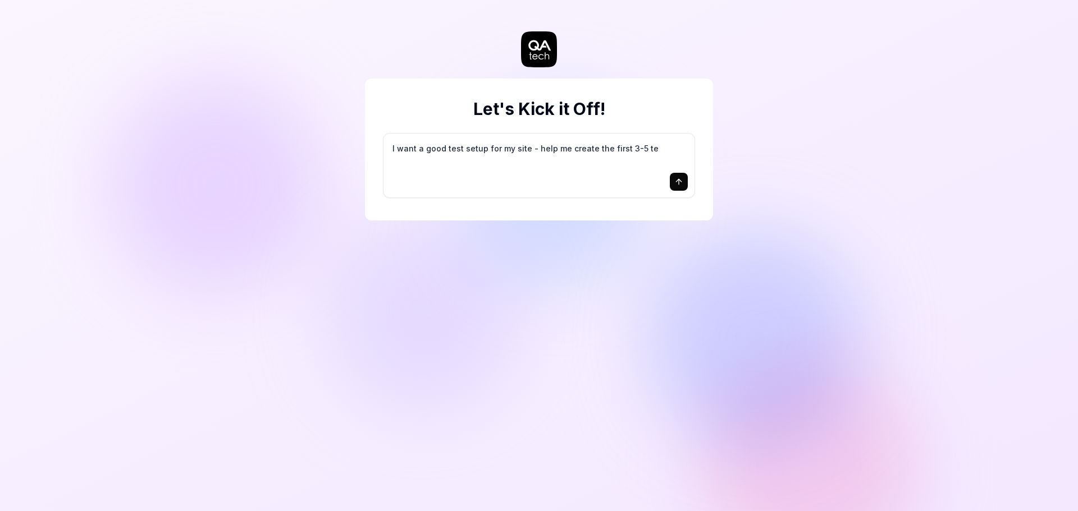
type textarea "*"
type textarea "I want a good test setup for my site - help me create the first 3-5 tes"
type textarea "*"
type textarea "I want a good test setup for my site - help me create the first 3-5 test"
type textarea "*"
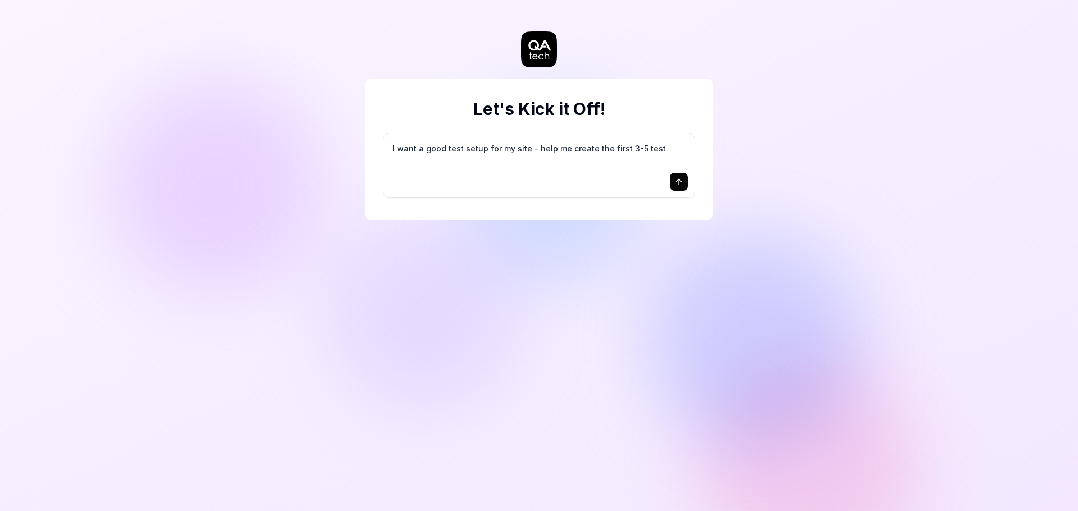
type textarea "I want a good test setup for my site - help me create the first 3-5 test"
type textarea "*"
type textarea "I want a good test setup for my site - help me create the first 3-5 test c"
type textarea "*"
type textarea "I want a good test setup for my site - help me create the first 3-5 test ca"
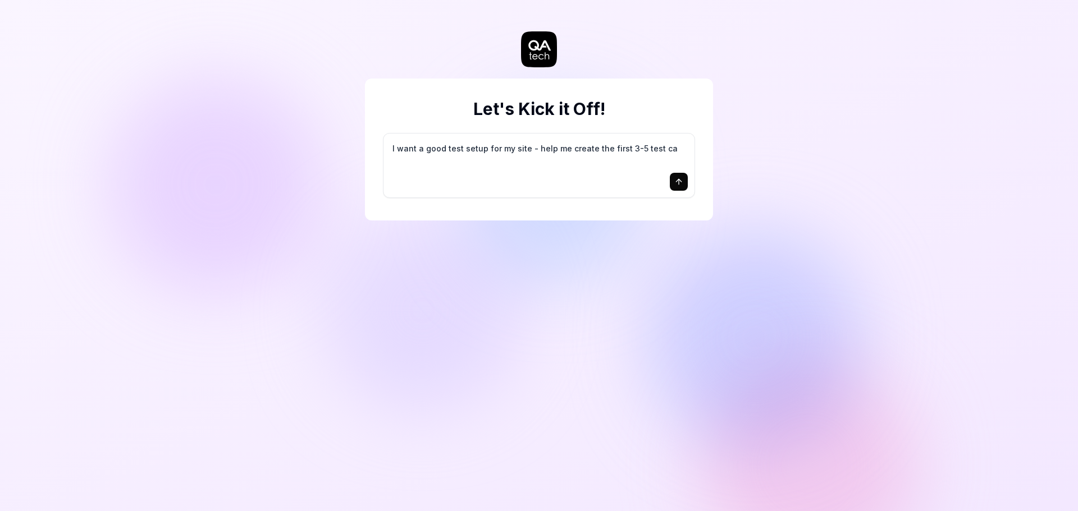
type textarea "*"
type textarea "I want a good test setup for my site - help me create the first 3-5 test cas"
type textarea "*"
type textarea "I want a good test setup for my site - help me create the first 3-5 test case"
type textarea "*"
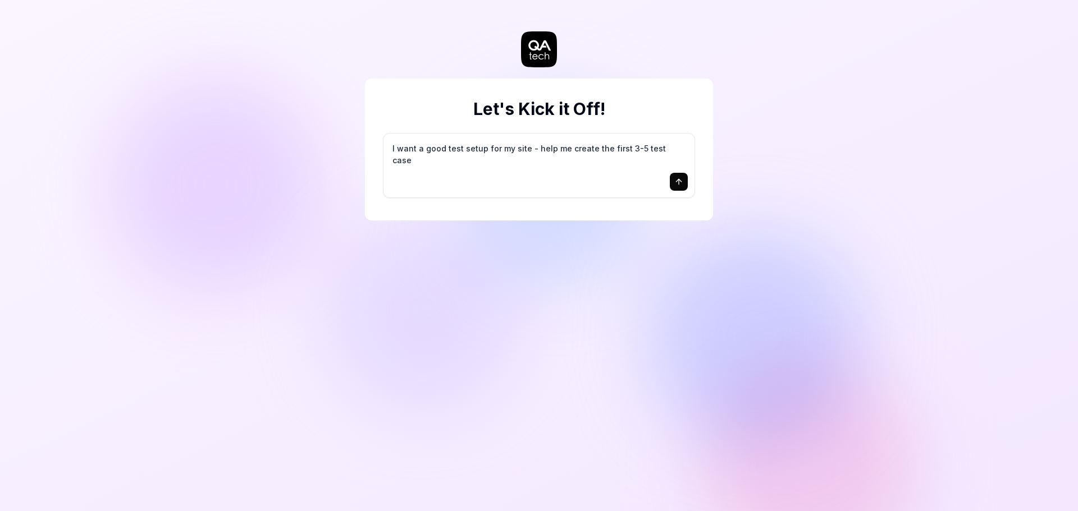
type textarea "I want a good test setup for my site - help me create the first 3-5 test cases"
click at [478, 149] on textarea "I want a good test setup for my site - help me create the first 3-5 test cases" at bounding box center [539, 154] width 298 height 28
click at [548, 149] on textarea "I want a good test setup for my site - help me create the first 3-5 test cases" at bounding box center [539, 154] width 298 height 28
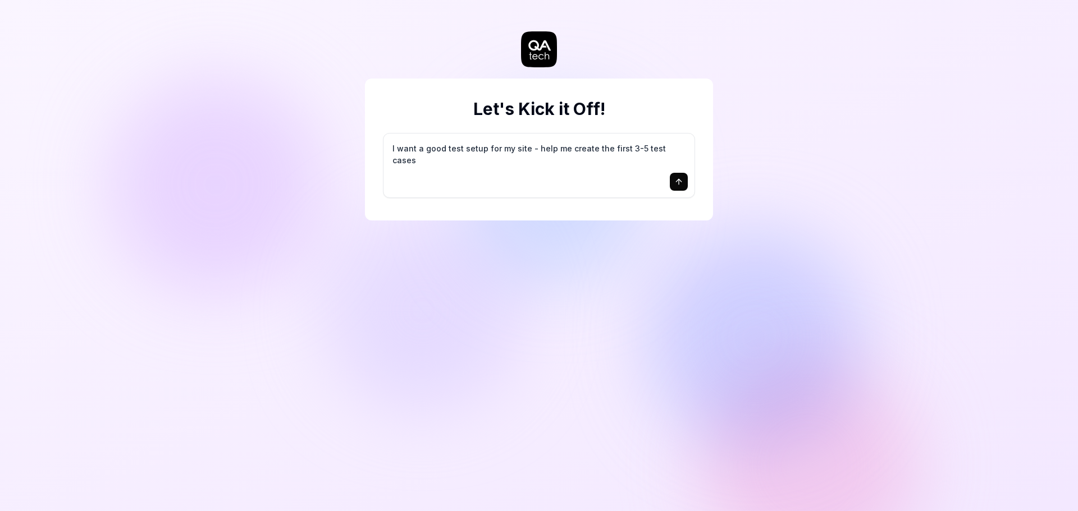
click at [548, 149] on textarea "I want a good test setup for my site - help me create the first 3-5 test cases" at bounding box center [539, 154] width 298 height 28
click at [620, 157] on textarea "I want a good test setup for my site - help me create the first 3-5 test cases" at bounding box center [539, 154] width 298 height 28
click at [680, 184] on icon "submit" at bounding box center [678, 181] width 9 height 9
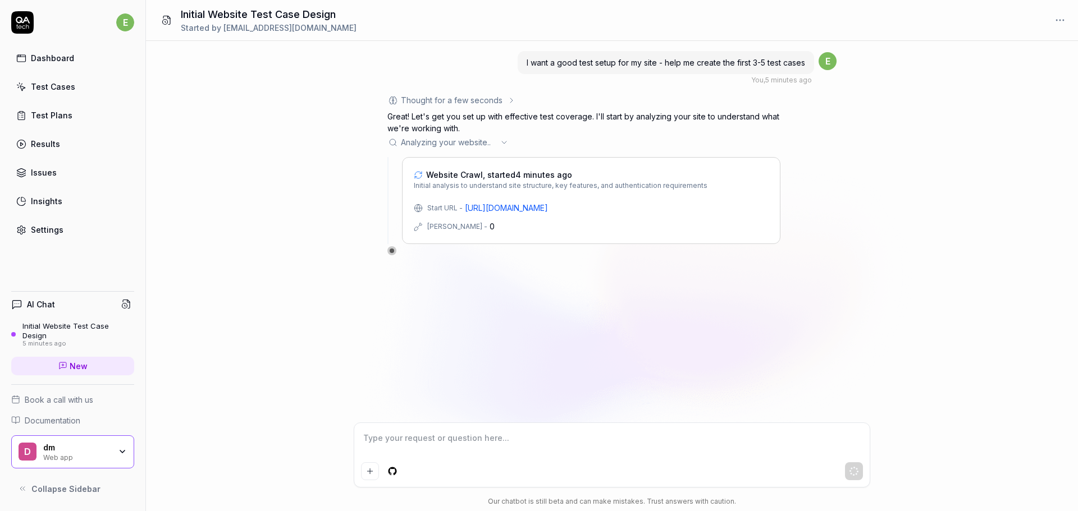
click at [537, 177] on span "Website Crawl, started 4 minutes ago" at bounding box center [499, 175] width 146 height 12
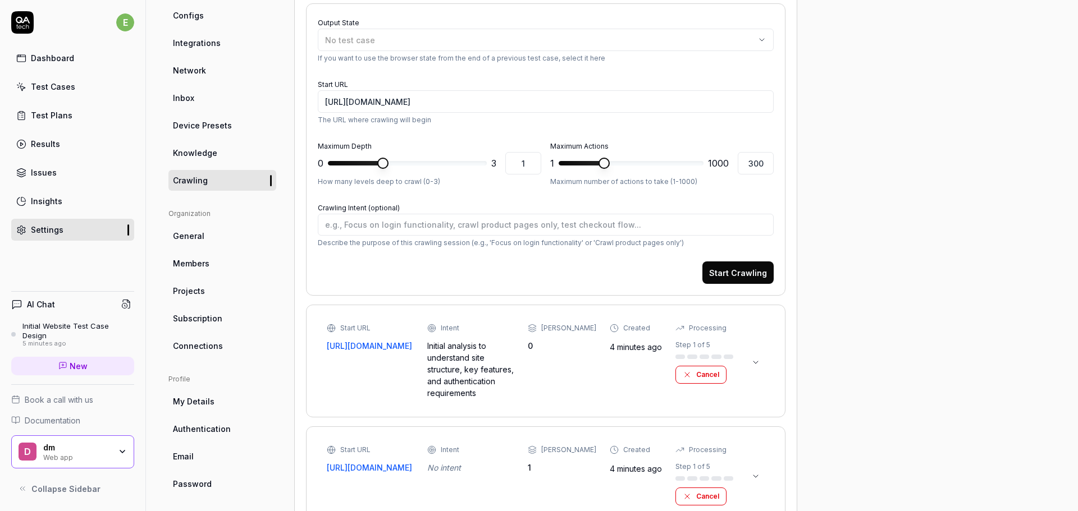
scroll to position [90, 0]
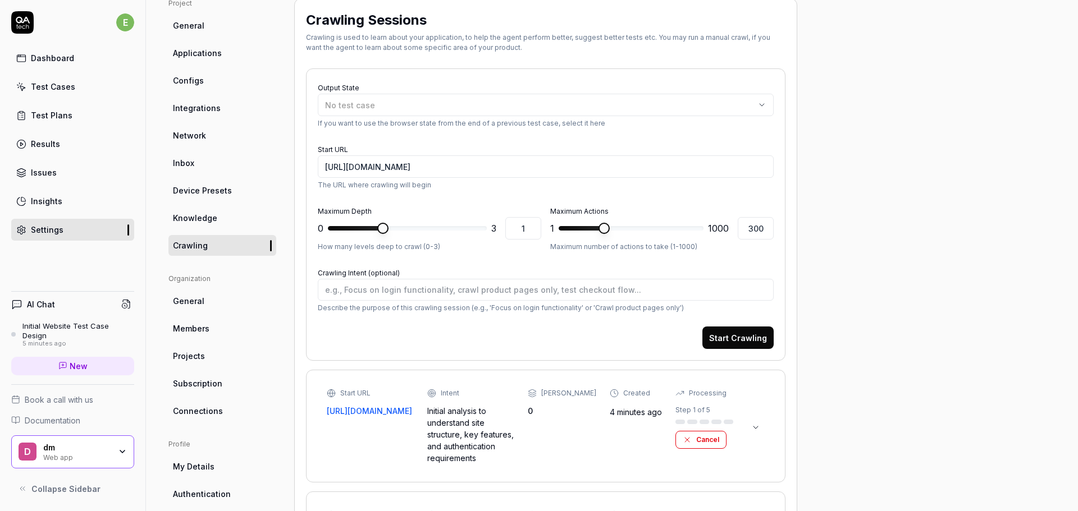
click at [53, 64] on link "Dashboard" at bounding box center [72, 58] width 123 height 22
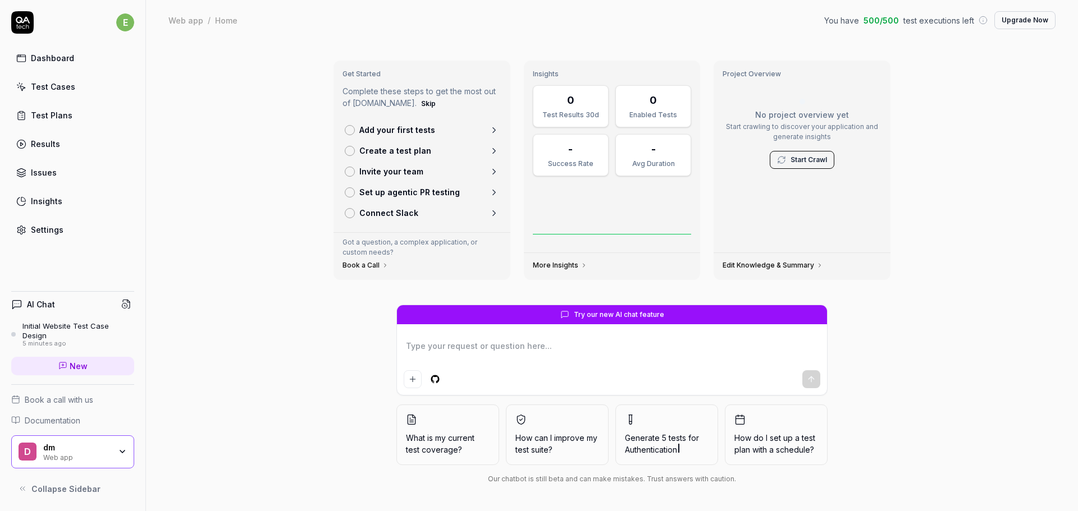
click at [97, 90] on link "Test Cases" at bounding box center [72, 87] width 123 height 22
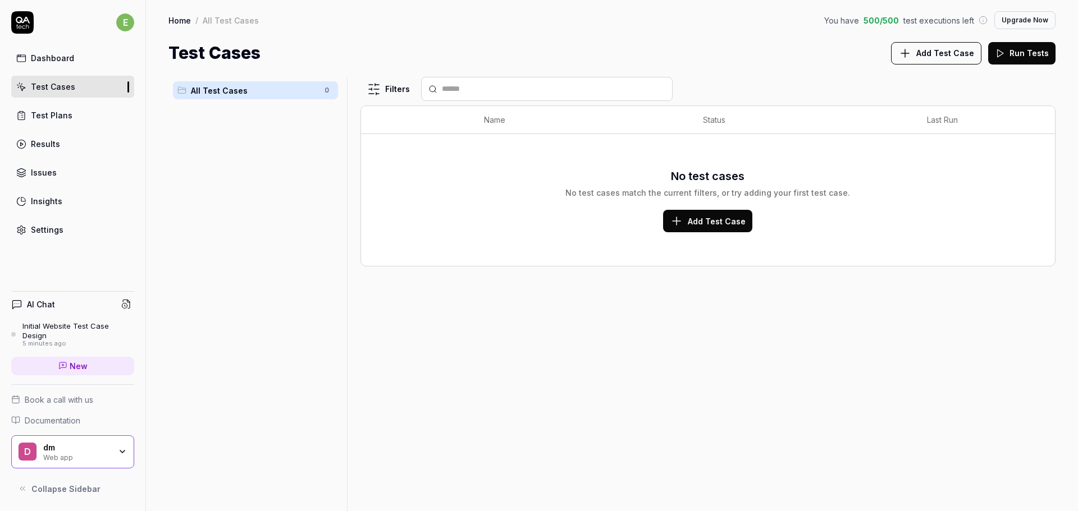
click at [76, 120] on link "Test Plans" at bounding box center [72, 115] width 123 height 22
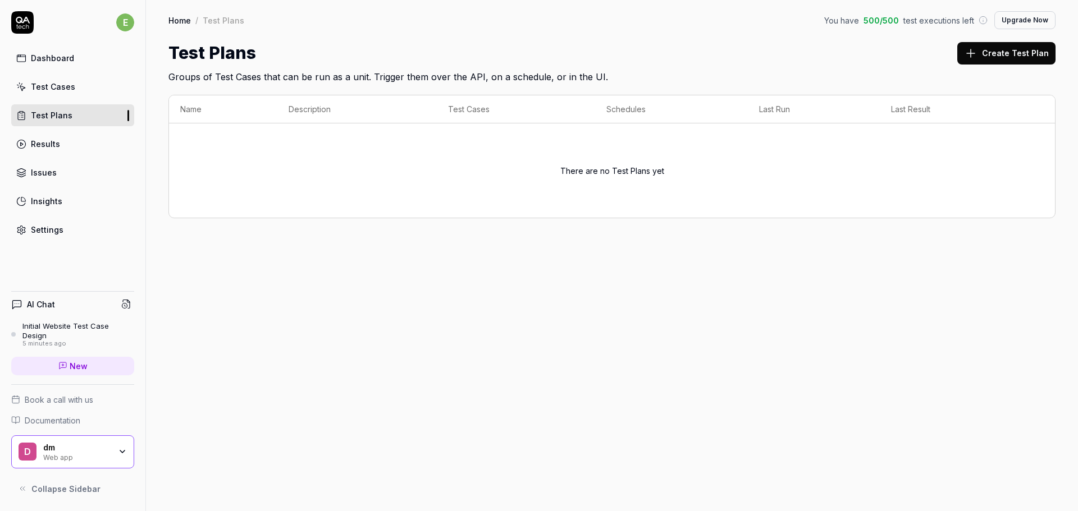
click at [85, 143] on link "Results" at bounding box center [72, 144] width 123 height 22
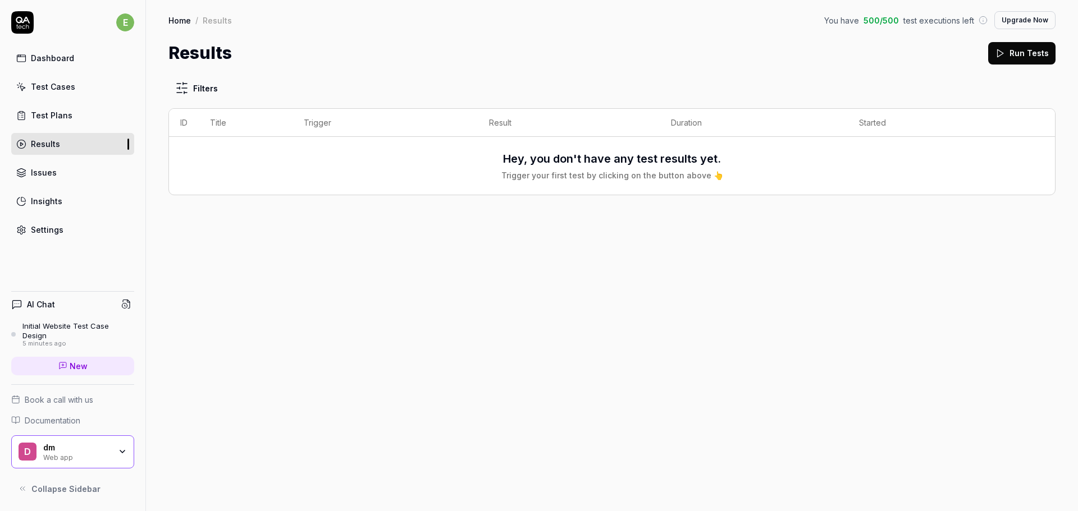
click at [46, 233] on div "Settings" at bounding box center [47, 230] width 33 height 12
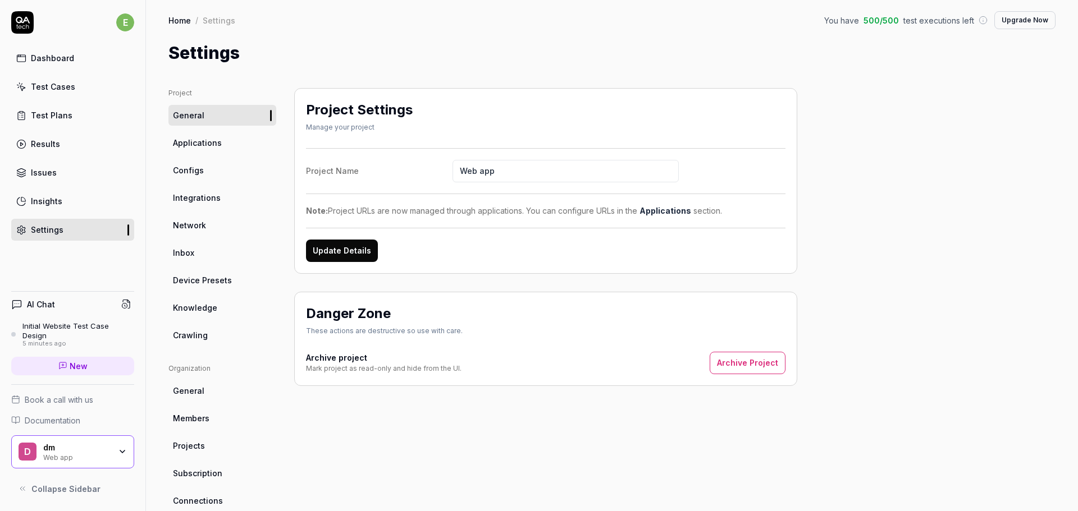
click at [215, 333] on link "Crawling" at bounding box center [222, 335] width 108 height 21
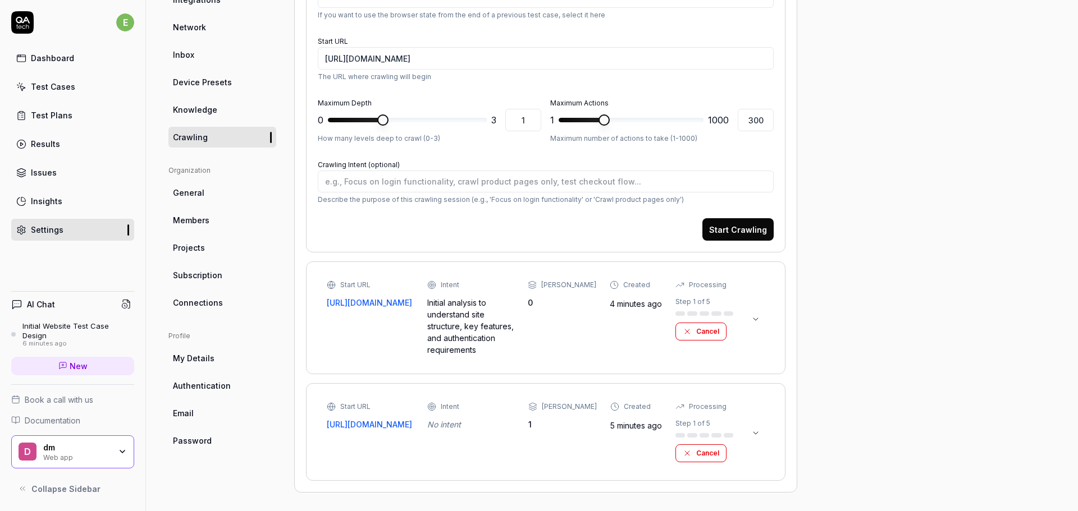
scroll to position [202, 0]
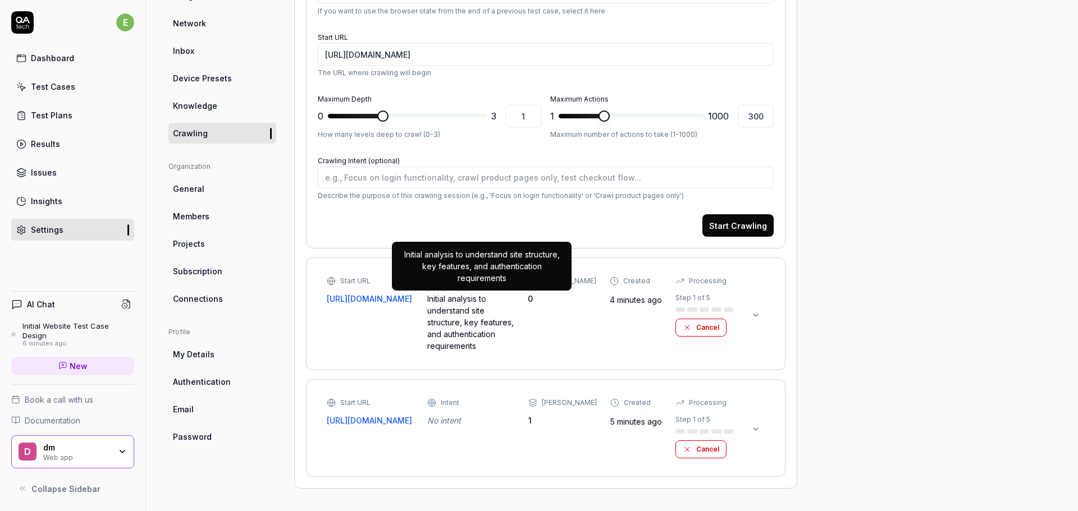
click at [473, 312] on div "Initial analysis to understand site structure, key features, and authentication…" at bounding box center [470, 322] width 87 height 59
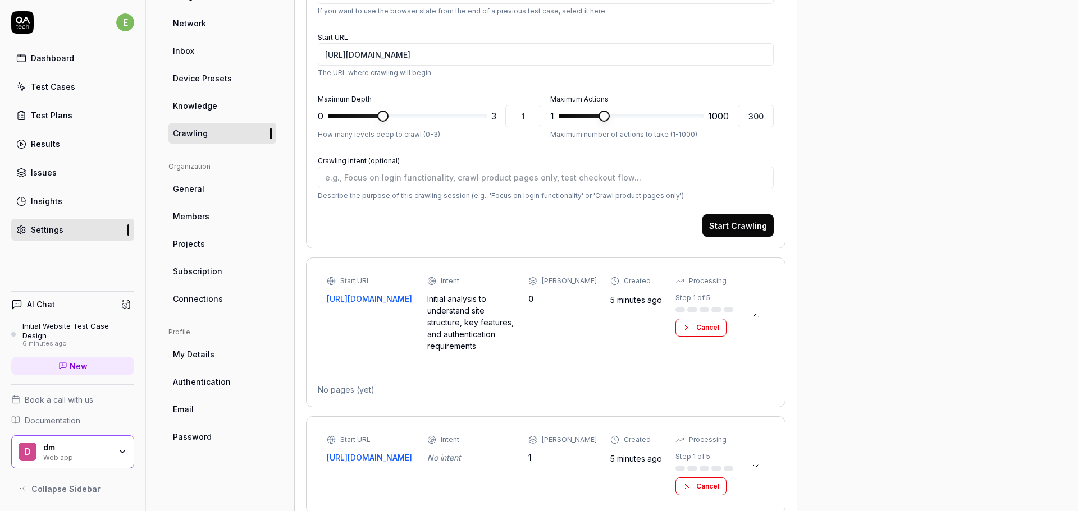
click at [376, 295] on link "[URL][DOMAIN_NAME]" at bounding box center [370, 299] width 87 height 12
click at [697, 276] on div "Processing" at bounding box center [708, 281] width 38 height 10
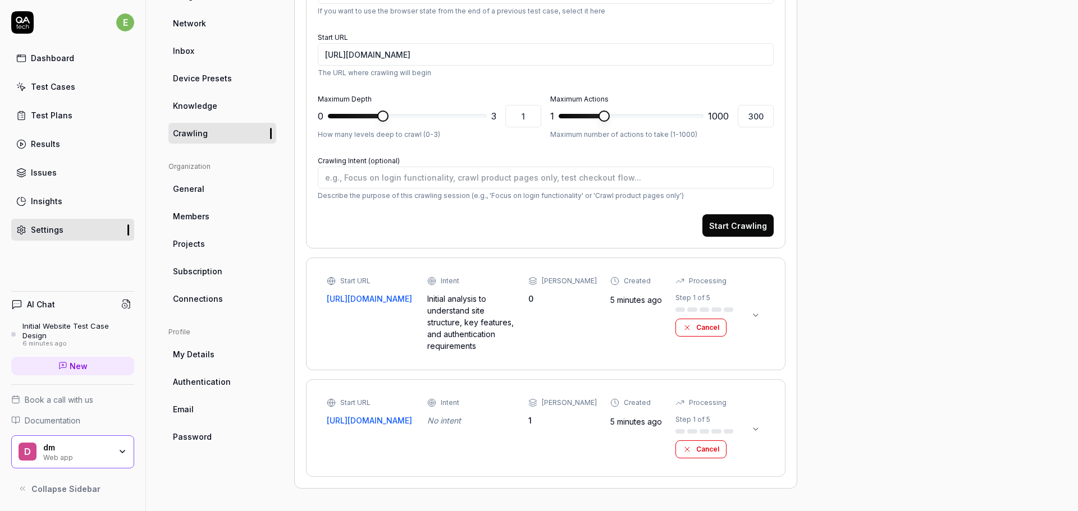
click at [589, 336] on div "Start URL [URL][DOMAIN_NAME] Intent Initial analysis to understand site structu…" at bounding box center [530, 314] width 406 height 76
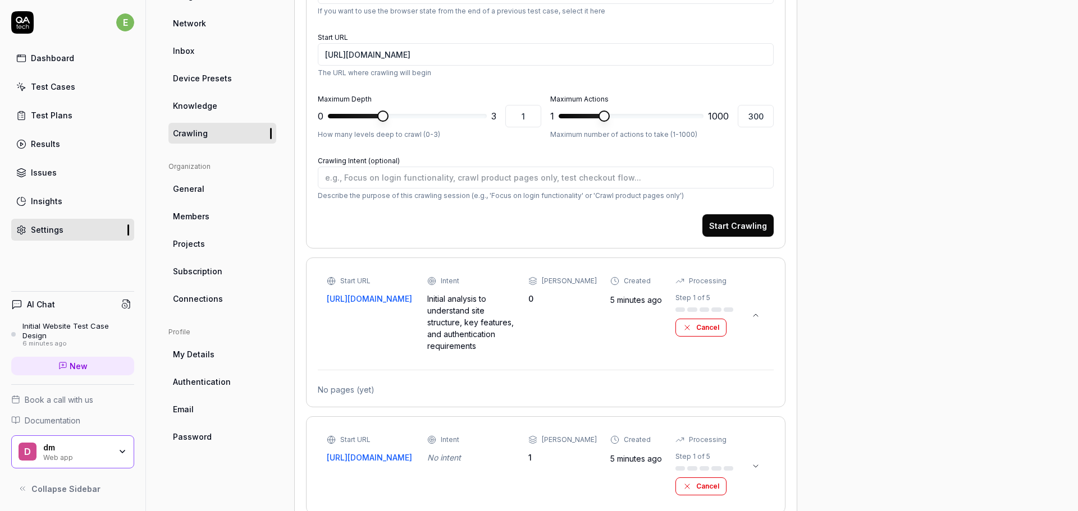
click at [353, 387] on div "No pages (yet)" at bounding box center [546, 390] width 456 height 12
click at [576, 267] on div "Start URL [URL][DOMAIN_NAME] Intent Initial analysis to understand site structu…" at bounding box center [545, 333] width 479 height 150
click at [571, 282] on div "[PERSON_NAME]" at bounding box center [569, 281] width 55 height 10
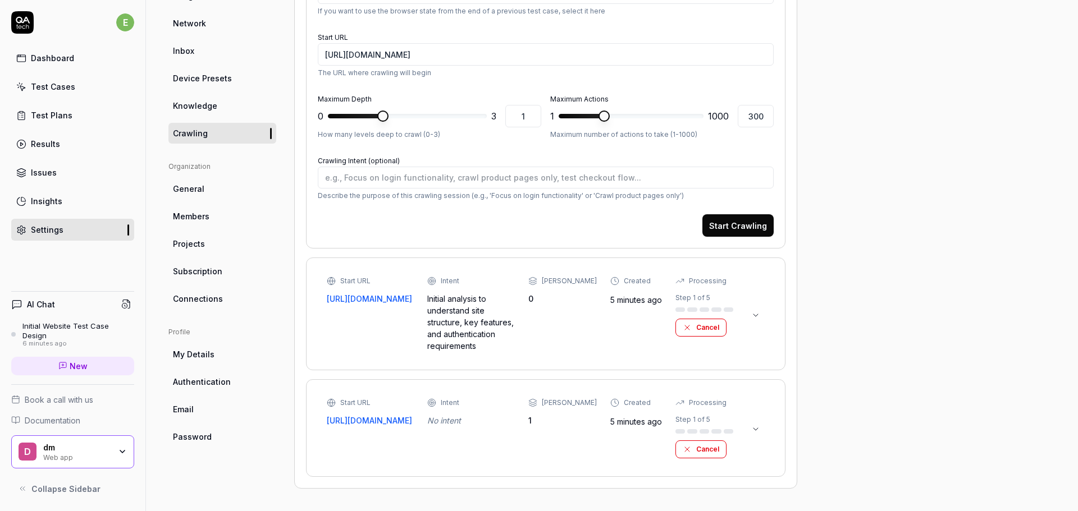
click at [571, 282] on div "[PERSON_NAME]" at bounding box center [569, 281] width 55 height 10
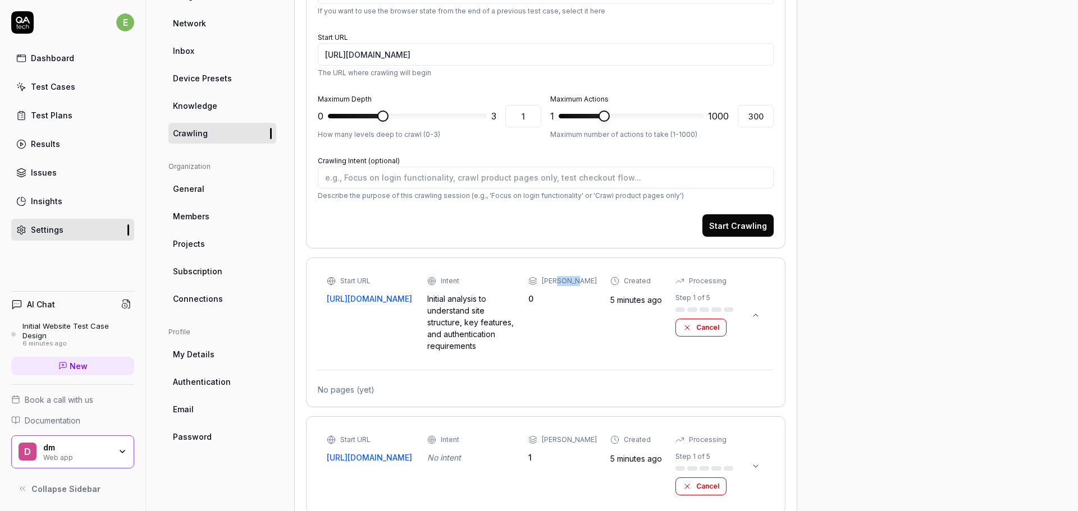
click at [571, 282] on div "[PERSON_NAME]" at bounding box center [569, 281] width 55 height 10
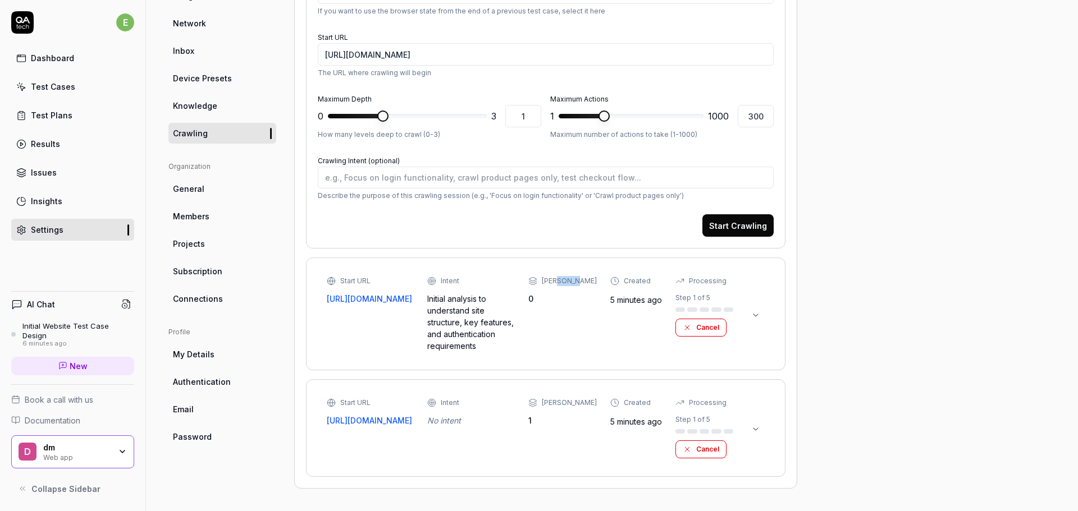
click at [694, 449] on button "Cancel" at bounding box center [700, 450] width 51 height 18
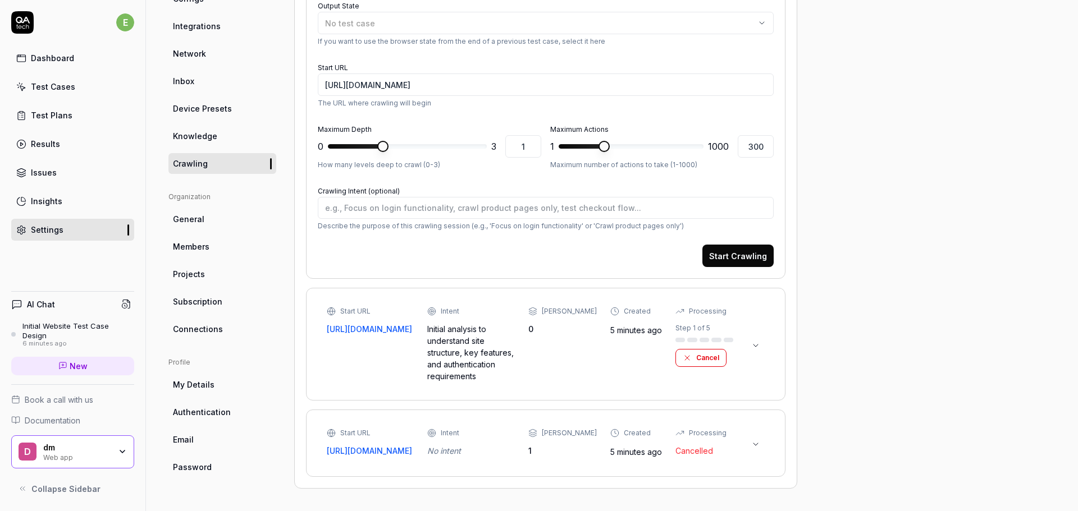
click at [890, 324] on div "Project General Applications Configs Integrations Network Inbox Device Presets …" at bounding box center [611, 202] width 887 height 573
type textarea "*"
click at [332, 321] on div "Start URL [URL][DOMAIN_NAME]" at bounding box center [370, 321] width 87 height 29
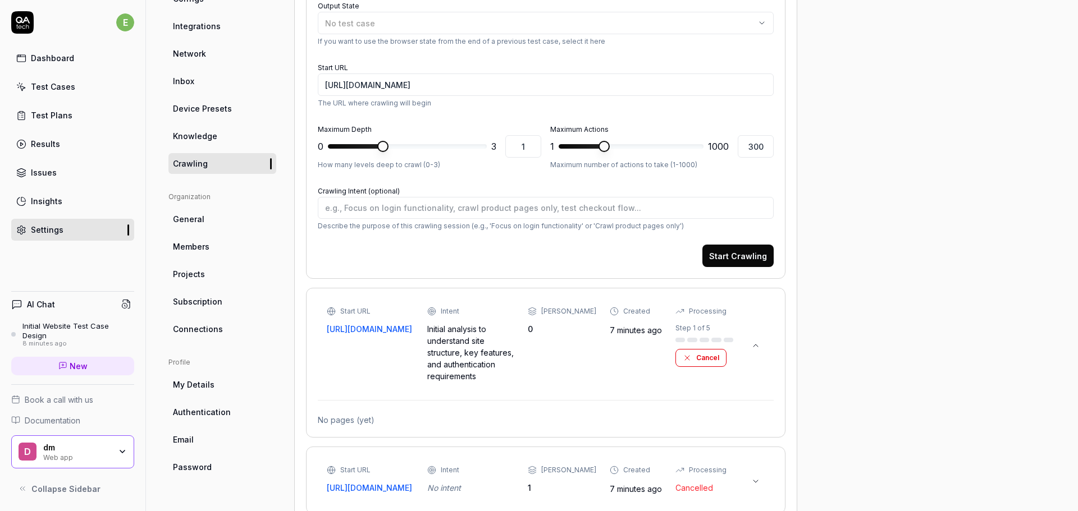
click at [346, 422] on div "No pages (yet)" at bounding box center [546, 420] width 456 height 12
